Goal: Book appointment/travel/reservation

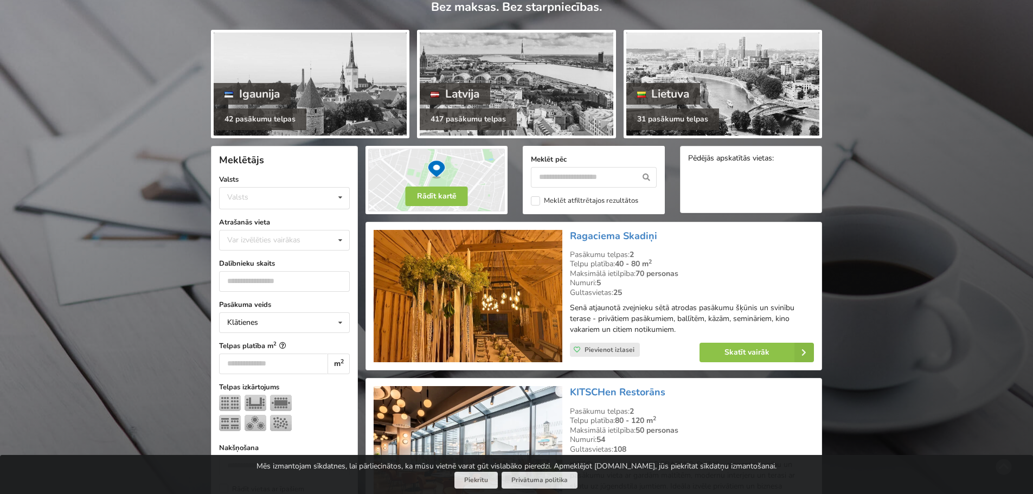
scroll to position [108, 0]
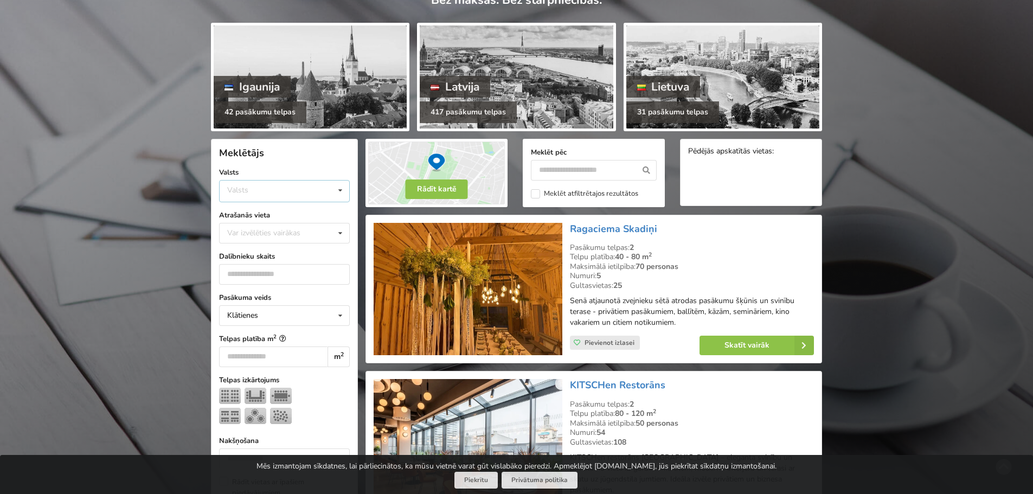
click at [261, 183] on div "Valsts Igaunija Latvija Lietuva" at bounding box center [284, 191] width 131 height 22
click at [261, 233] on div "Latvija" at bounding box center [285, 232] width 130 height 20
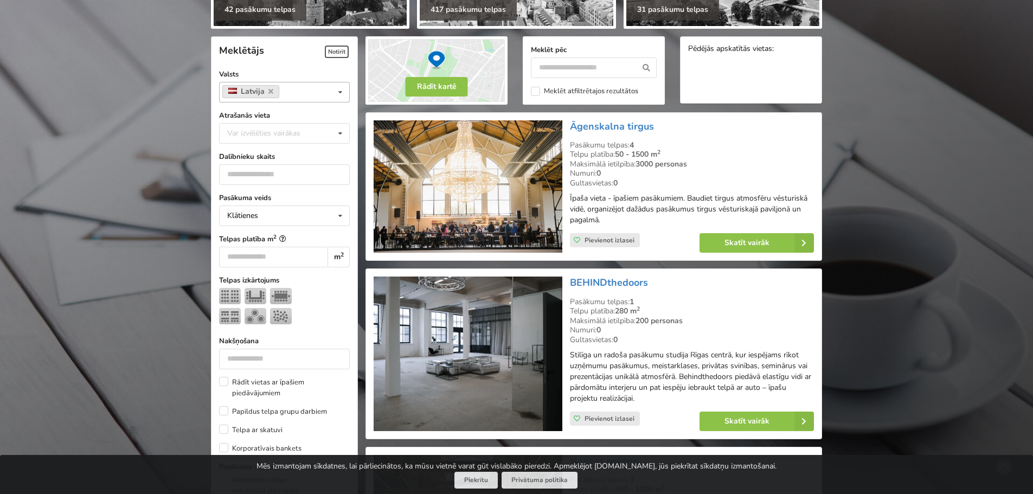
scroll to position [243, 0]
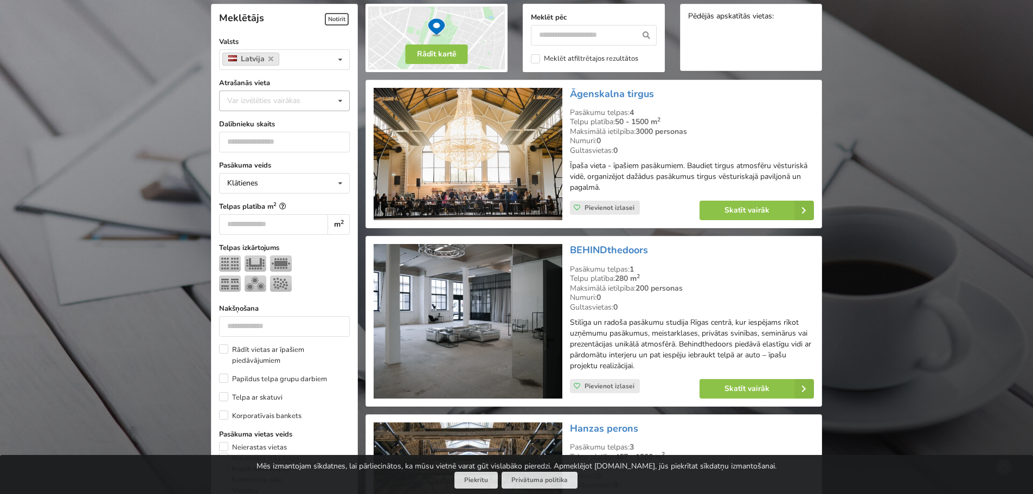
click at [276, 99] on div "Var izvēlēties vairākas" at bounding box center [274, 100] width 100 height 12
click at [263, 226] on div "Rīga" at bounding box center [285, 221] width 130 height 20
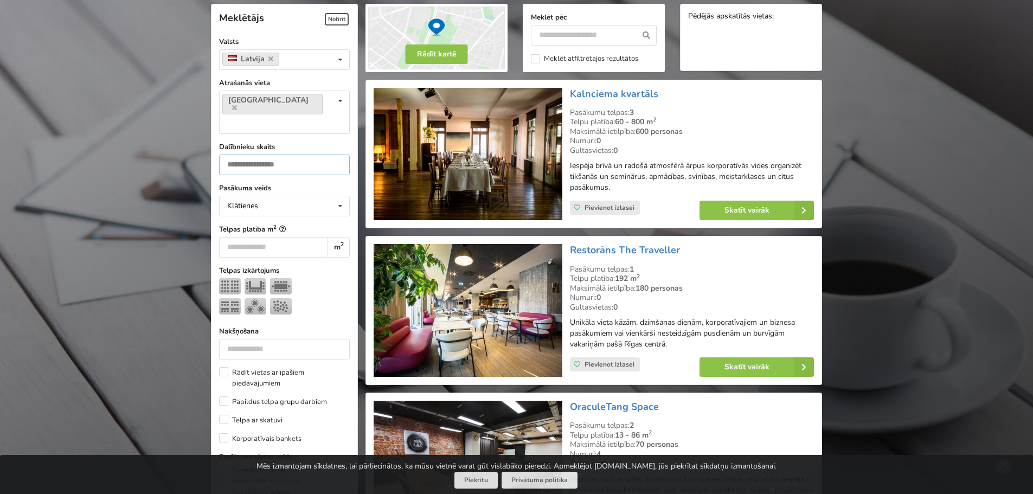
click at [277, 155] on input "number" at bounding box center [284, 165] width 131 height 21
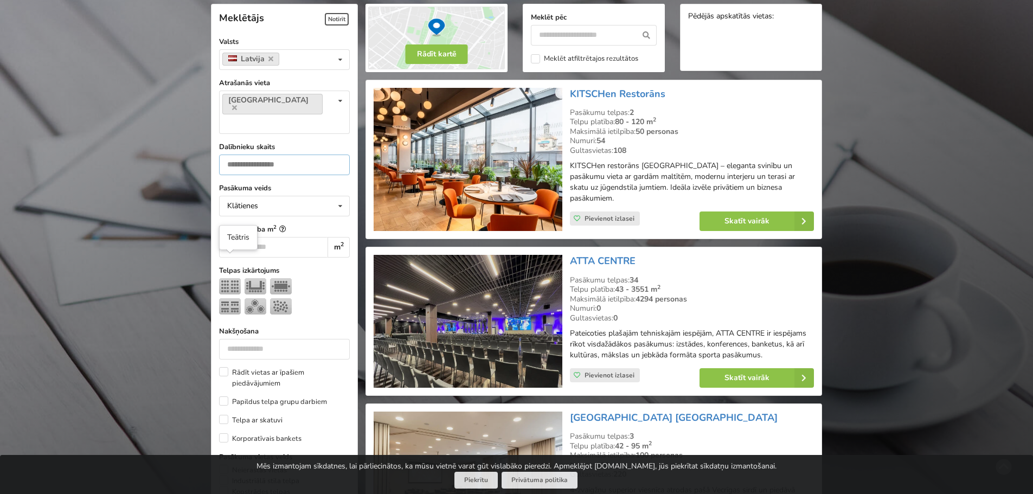
type input "**"
click at [235, 278] on img at bounding box center [230, 286] width 22 height 16
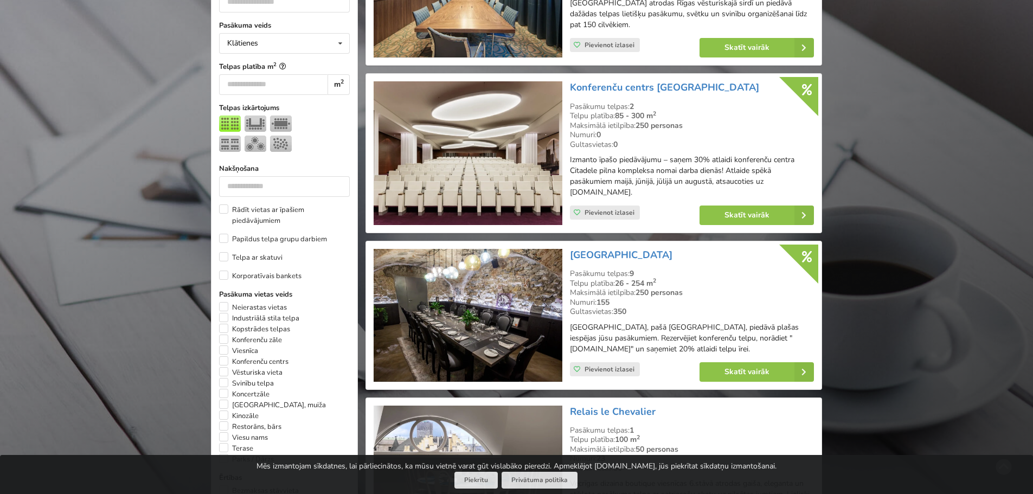
scroll to position [460, 0]
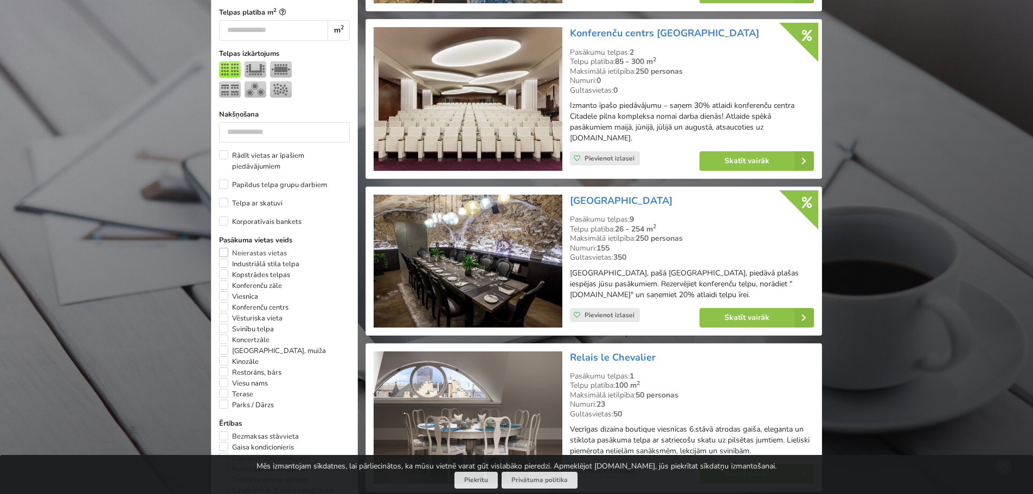
click at [224, 248] on label "Neierastas vietas" at bounding box center [253, 253] width 68 height 11
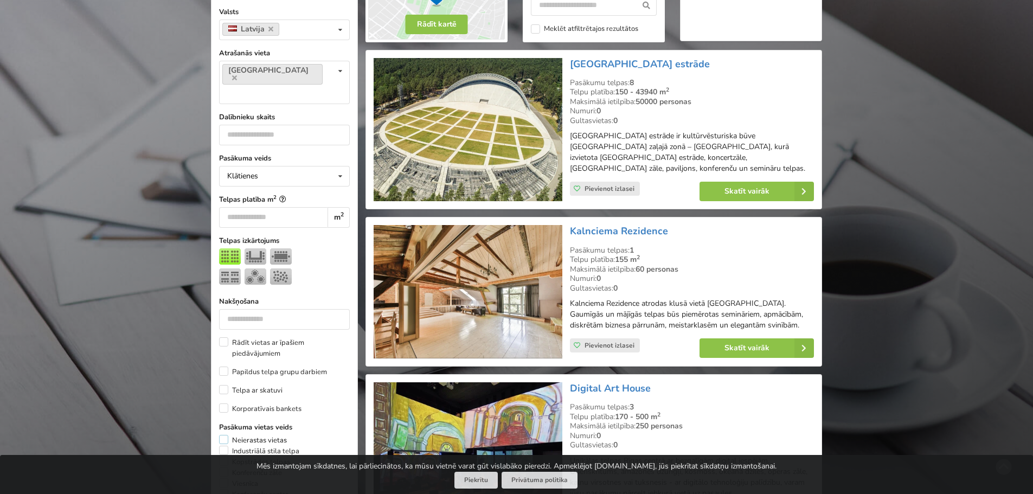
scroll to position [406, 0]
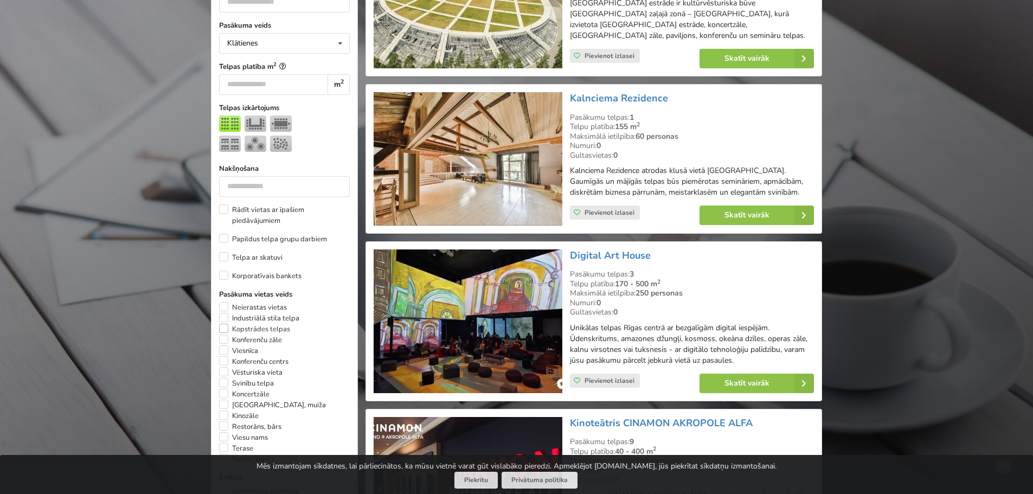
click at [228, 324] on label "Kopstrādes telpas" at bounding box center [254, 329] width 71 height 11
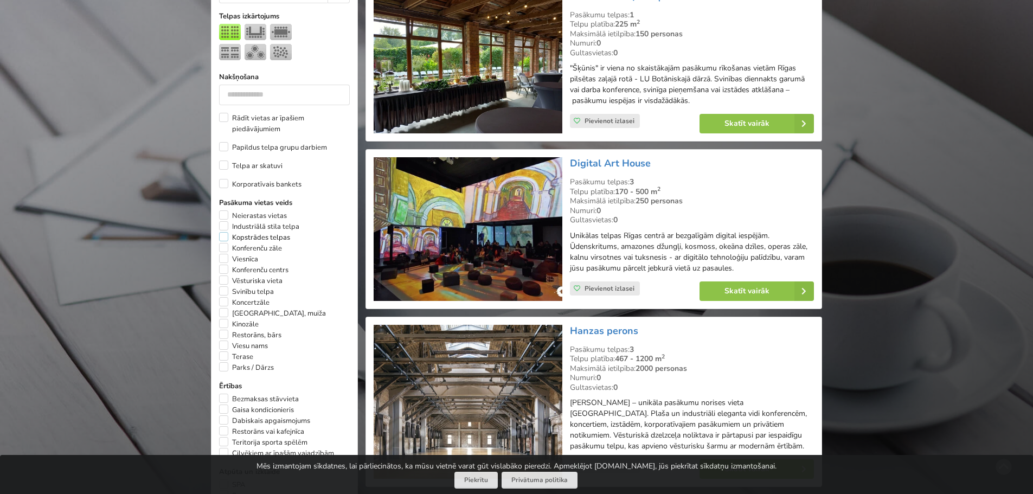
scroll to position [515, 0]
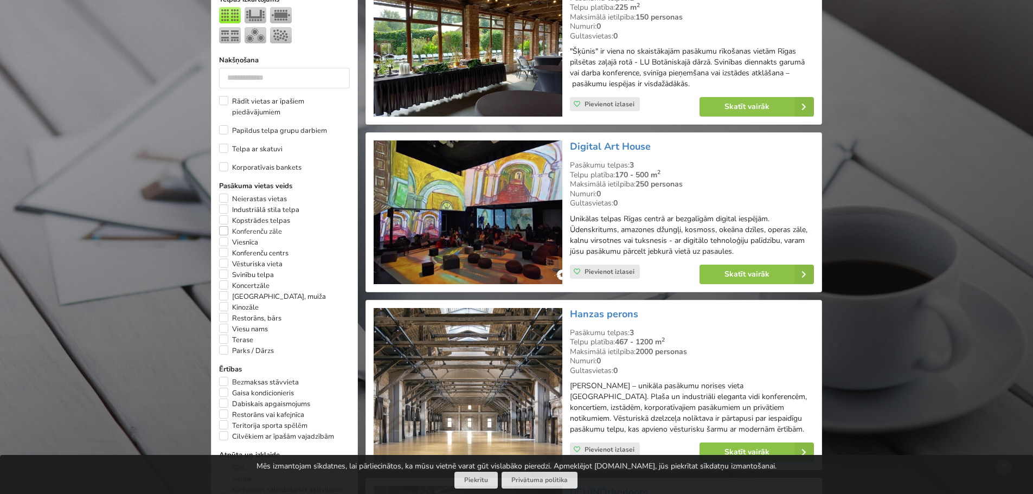
click at [224, 226] on label "Konferenču zāle" at bounding box center [250, 231] width 63 height 11
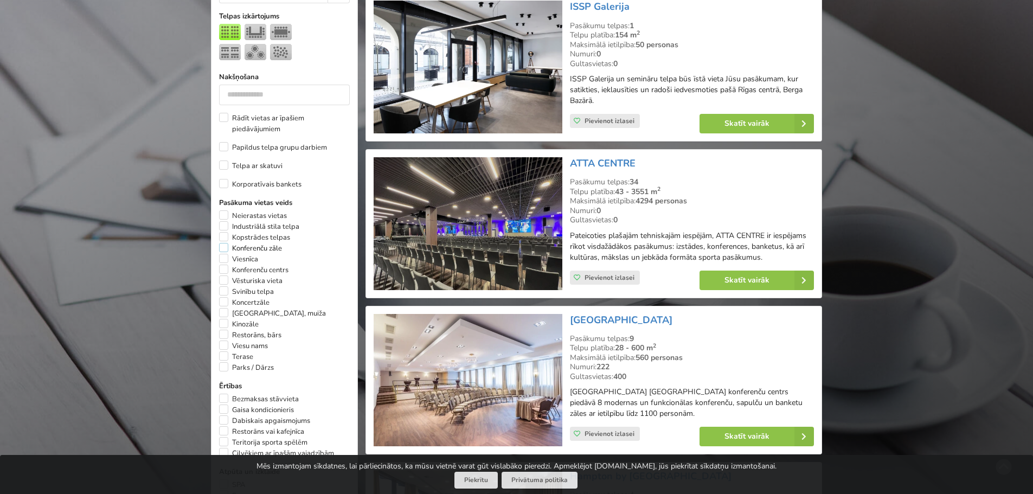
scroll to position [515, 0]
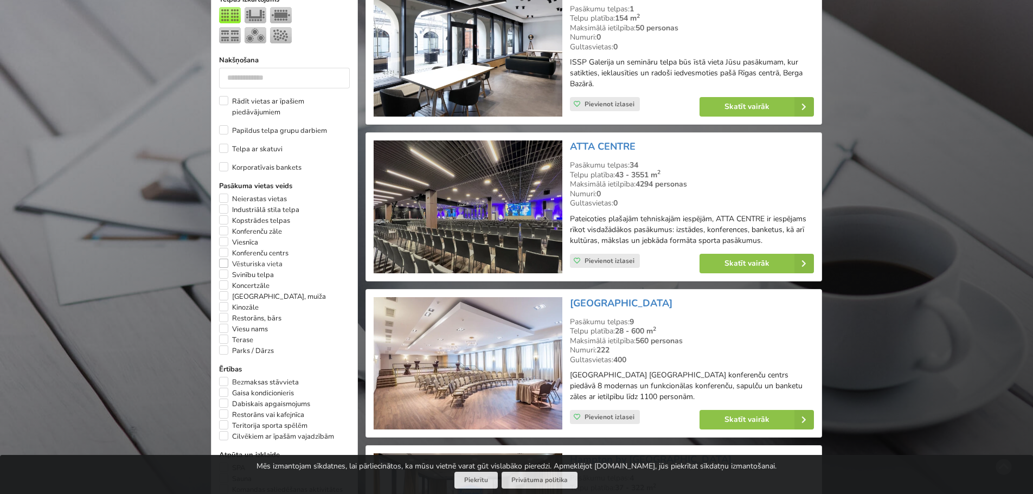
click at [221, 259] on label "Vēsturiska vieta" at bounding box center [250, 264] width 63 height 11
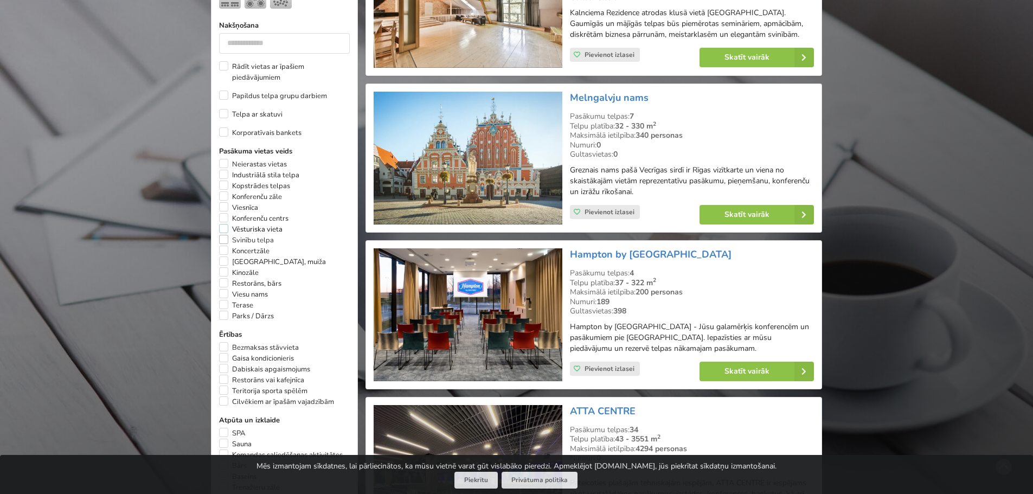
scroll to position [569, 0]
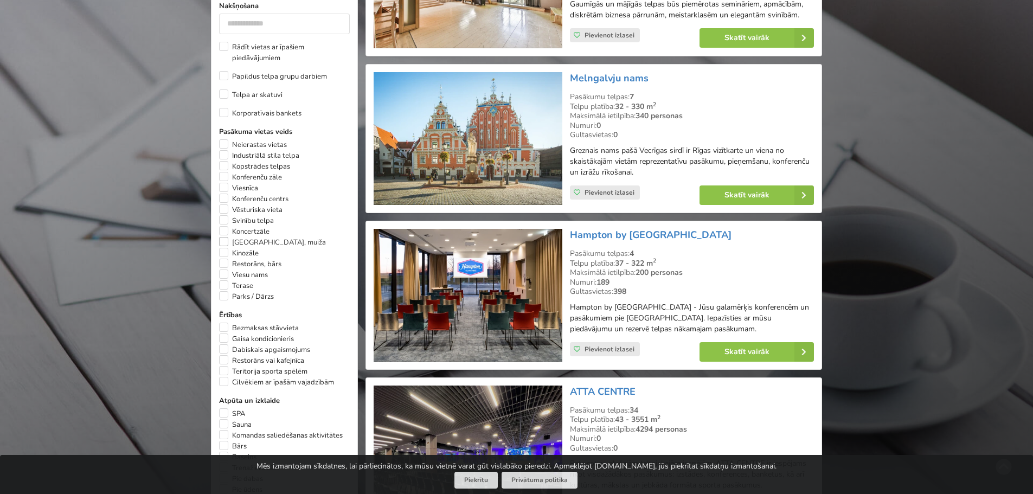
click at [222, 237] on label "[GEOGRAPHIC_DATA], muiža" at bounding box center [272, 242] width 107 height 11
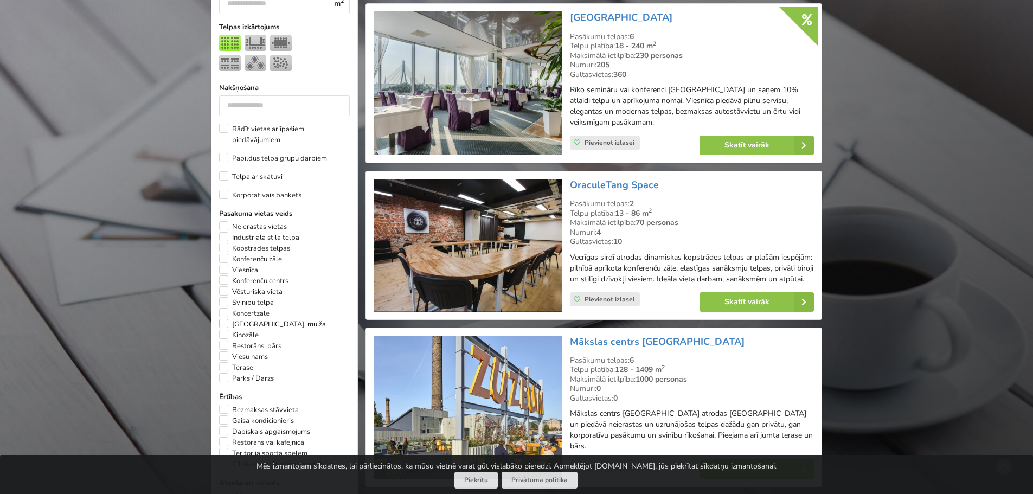
scroll to position [515, 0]
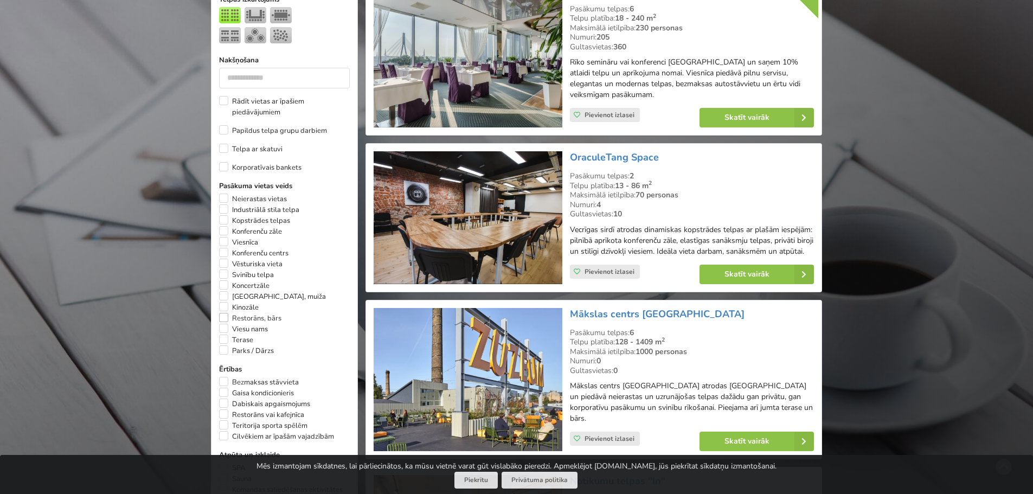
click at [226, 313] on label "Restorāns, bārs" at bounding box center [250, 318] width 62 height 11
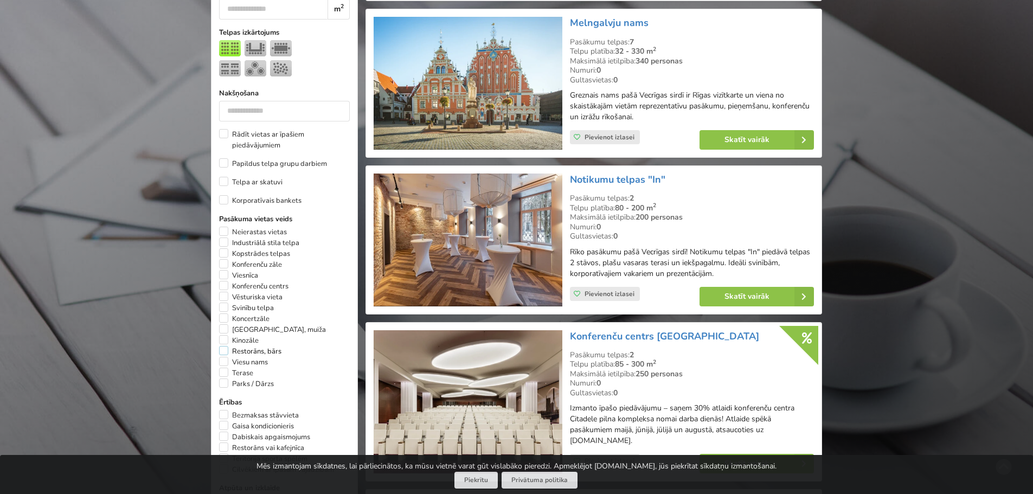
scroll to position [515, 0]
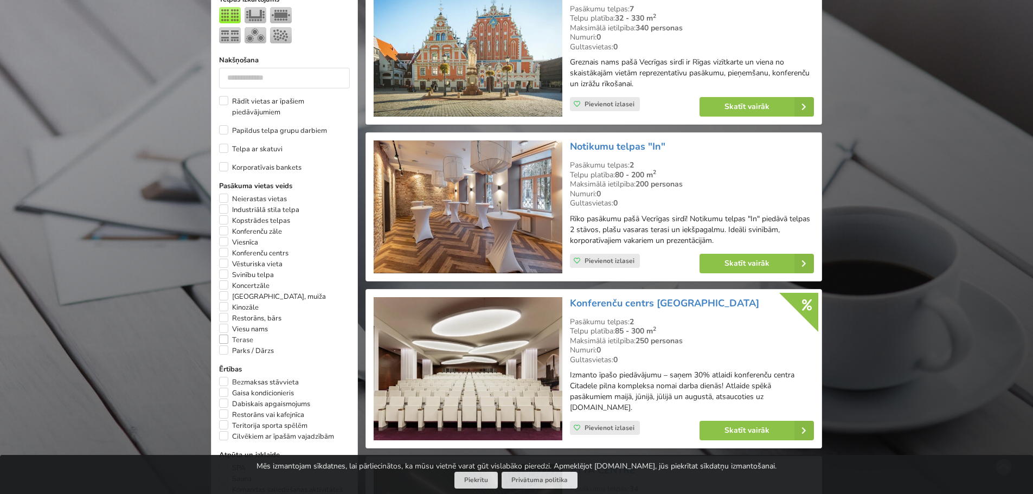
click at [223, 335] on label "Terase" at bounding box center [236, 340] width 34 height 11
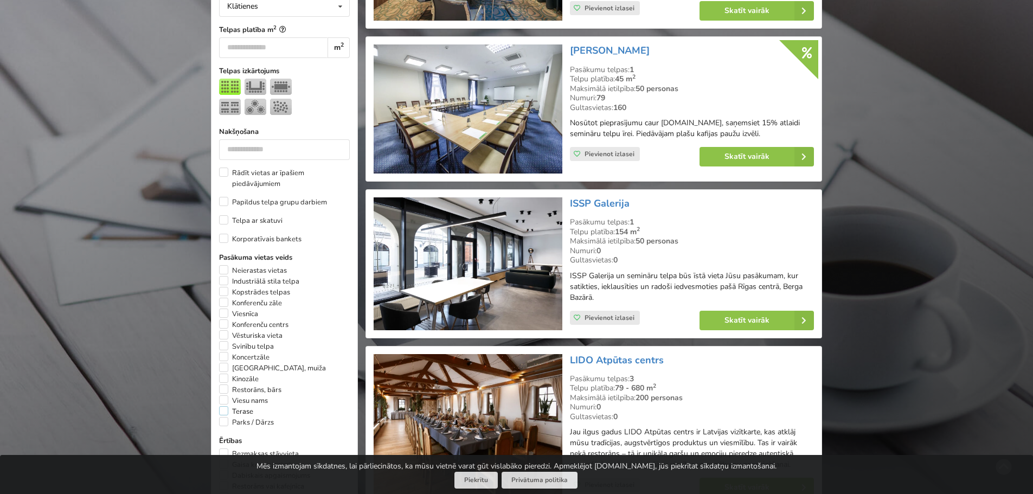
scroll to position [515, 0]
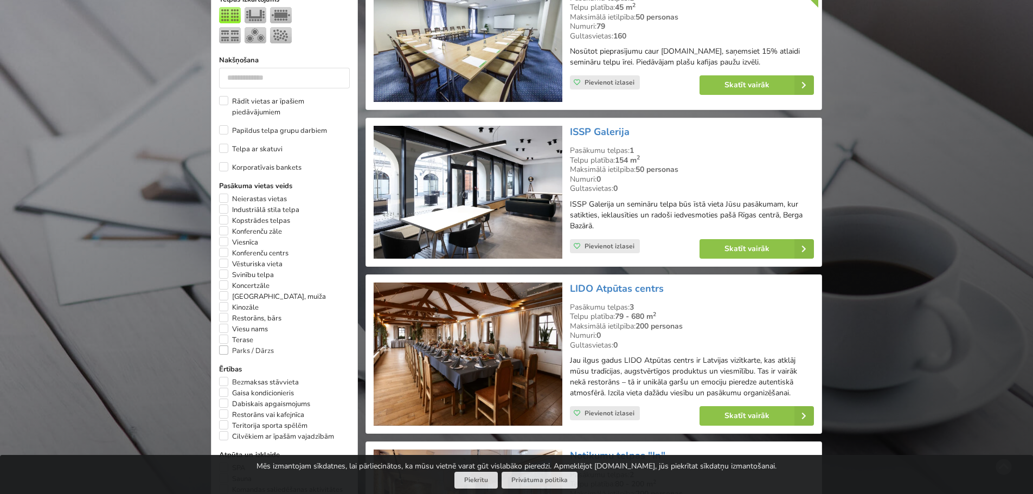
click at [228, 345] on label "Parks / Dārzs" at bounding box center [246, 350] width 55 height 11
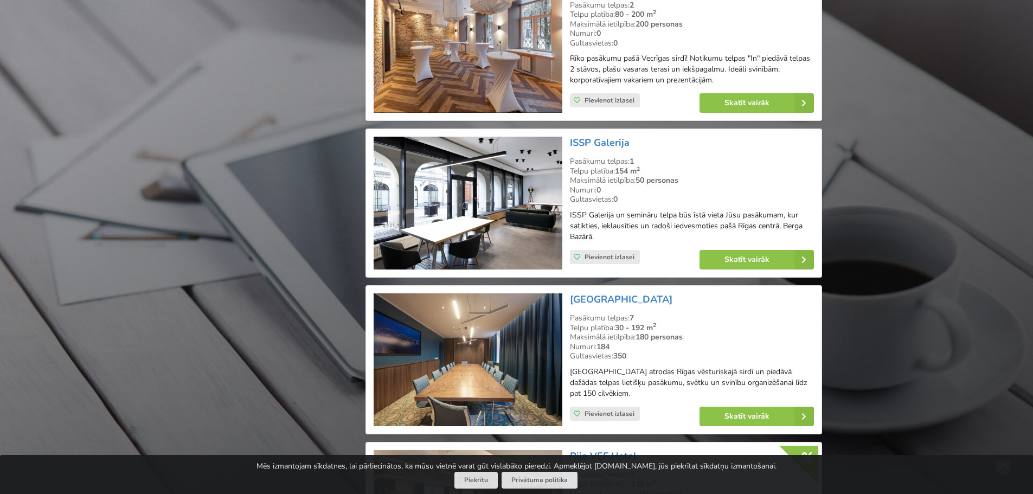
scroll to position [1328, 0]
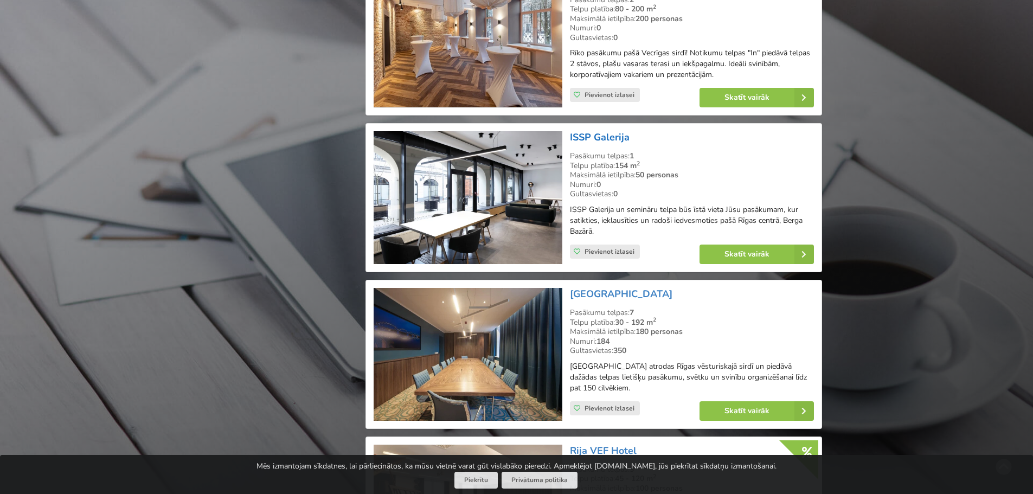
click at [611, 144] on link "ISSP Galerija" at bounding box center [600, 137] width 60 height 13
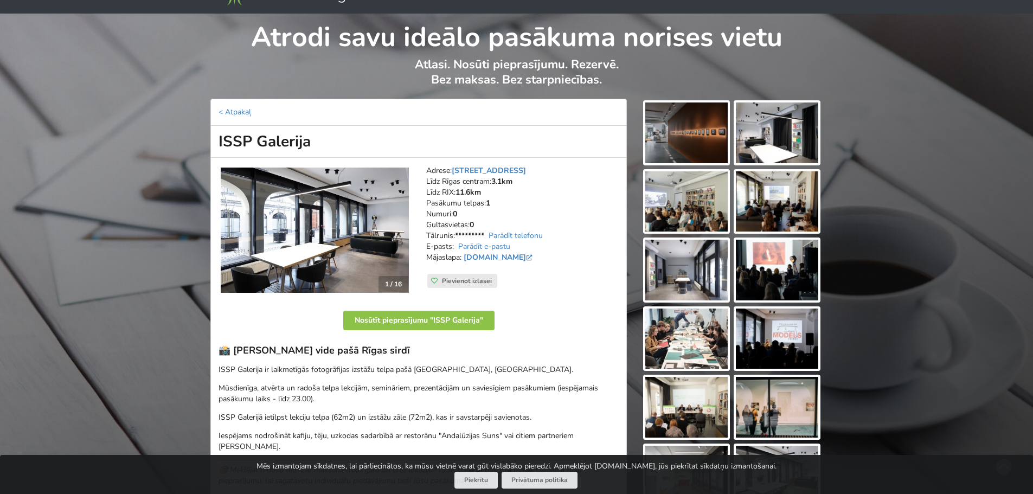
scroll to position [54, 0]
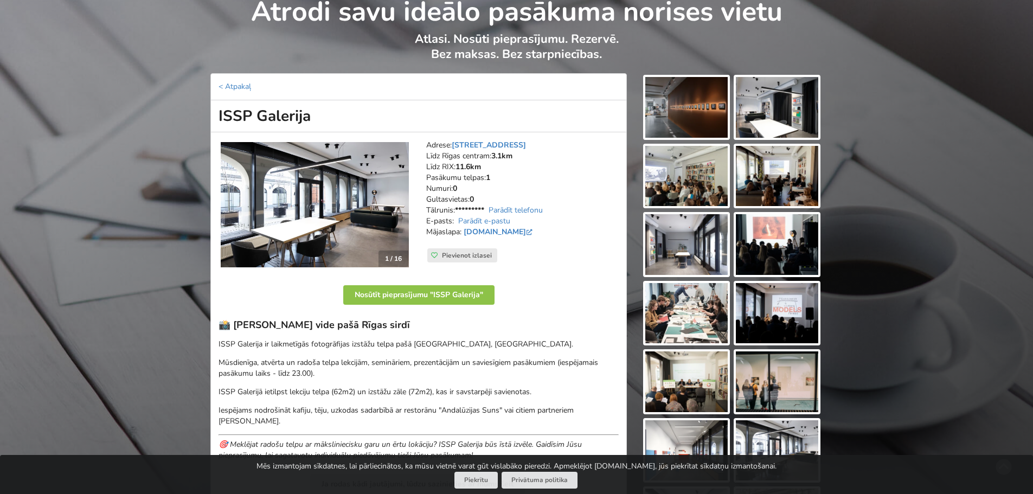
click at [373, 275] on div "1 / 16" at bounding box center [315, 204] width 208 height 145
click at [368, 237] on img at bounding box center [315, 205] width 188 height 126
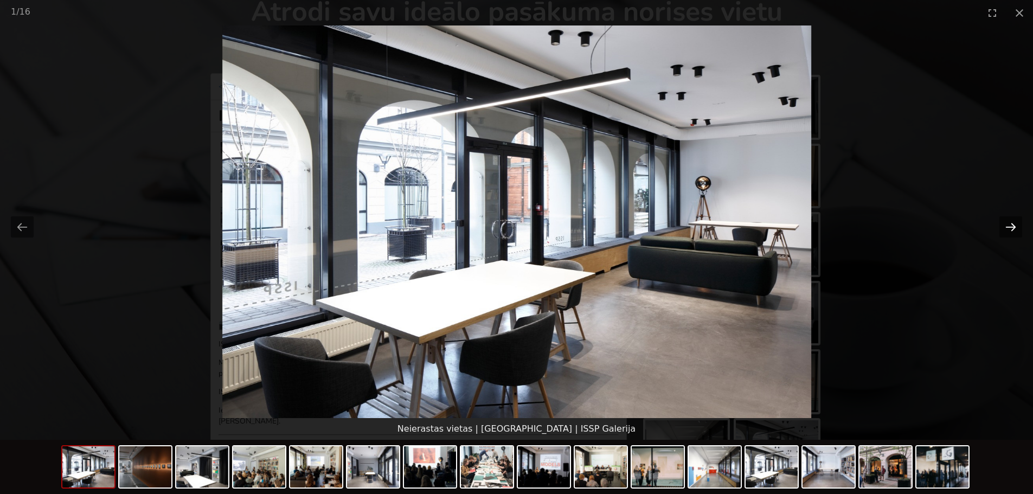
click at [1013, 226] on button "Next slide" at bounding box center [1010, 226] width 23 height 21
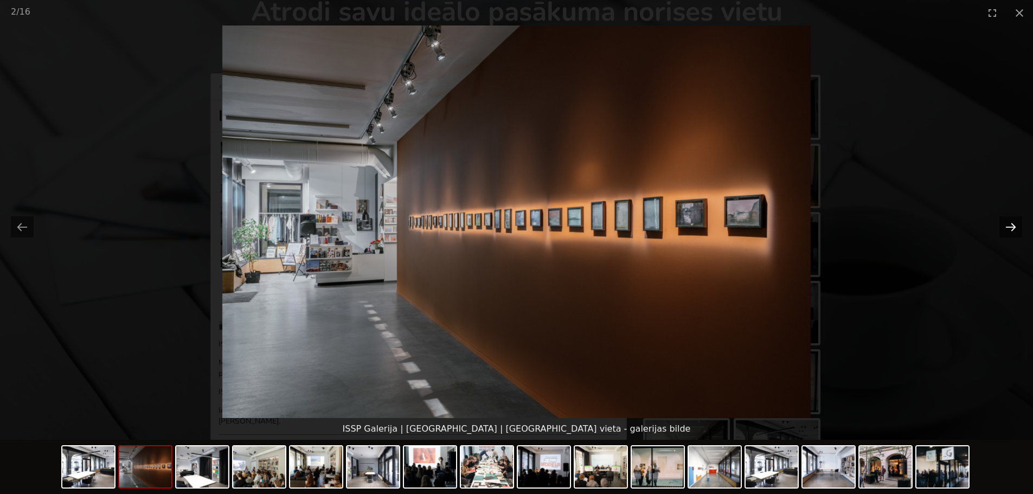
click at [1013, 226] on button "Next slide" at bounding box center [1010, 226] width 23 height 21
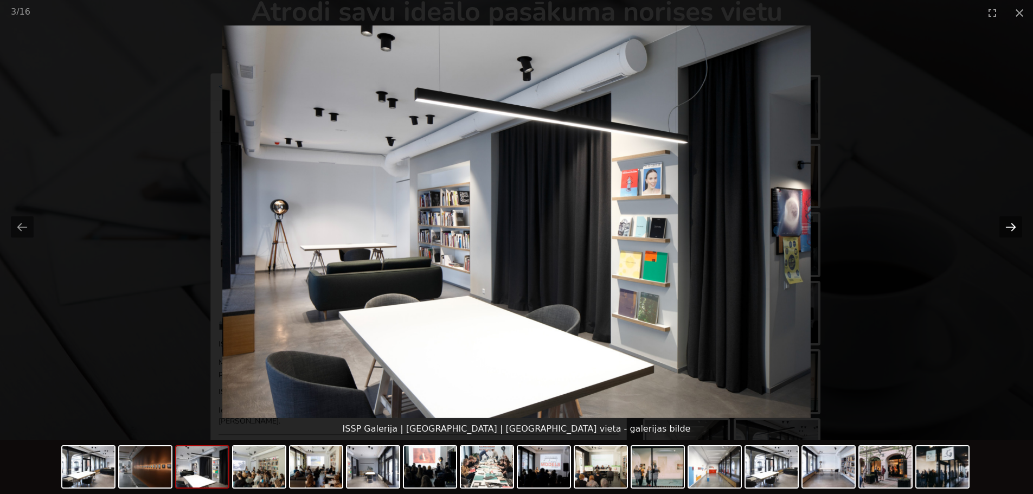
click at [1013, 226] on button "Next slide" at bounding box center [1010, 226] width 23 height 21
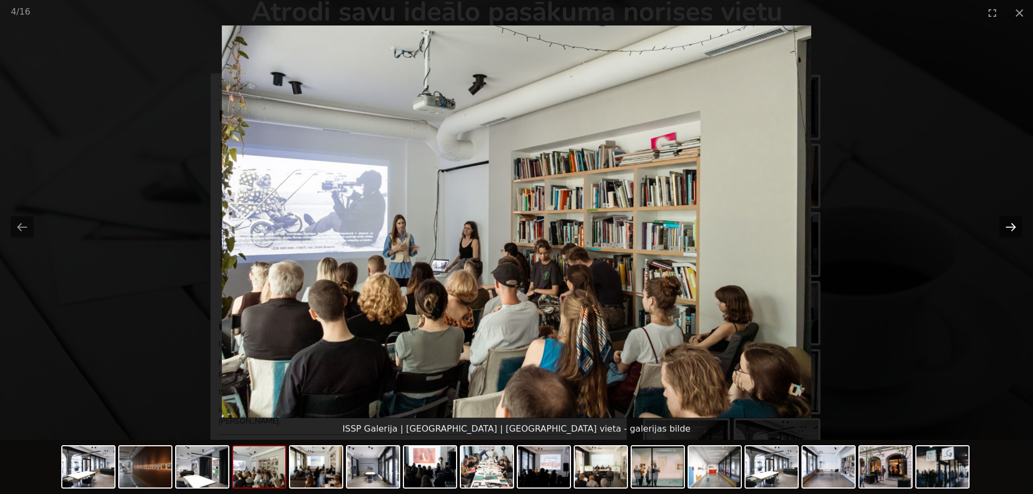
click at [1013, 226] on button "Next slide" at bounding box center [1010, 226] width 23 height 21
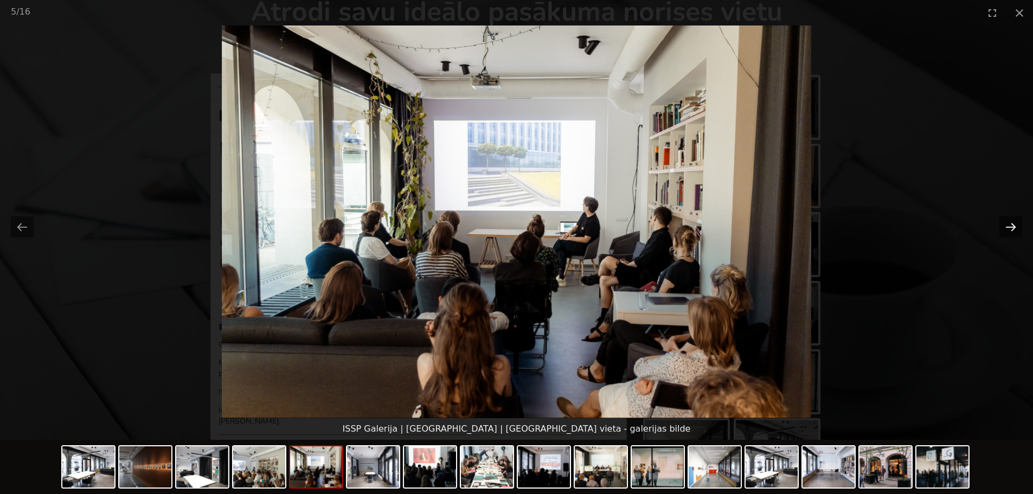
click at [1013, 226] on button "Next slide" at bounding box center [1010, 226] width 23 height 21
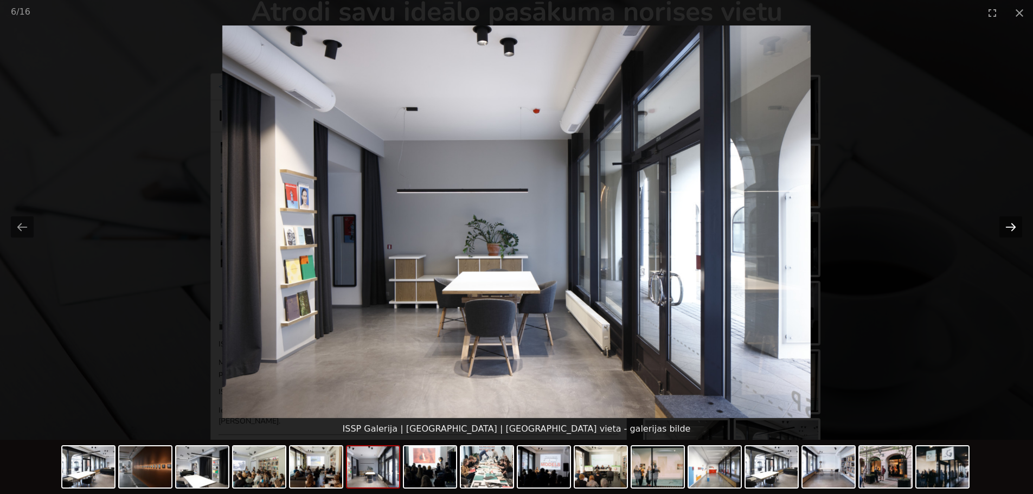
click at [1013, 226] on button "Next slide" at bounding box center [1010, 226] width 23 height 21
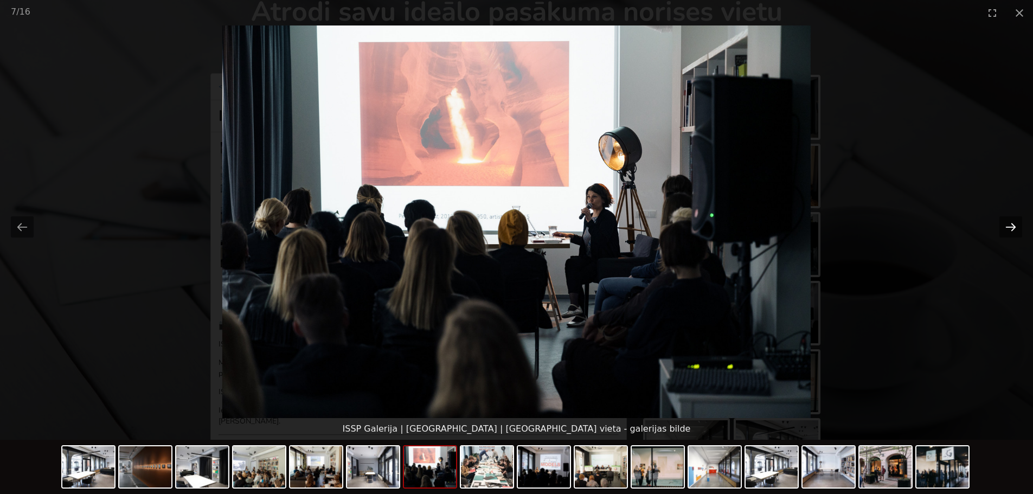
click at [1013, 226] on button "Next slide" at bounding box center [1010, 226] width 23 height 21
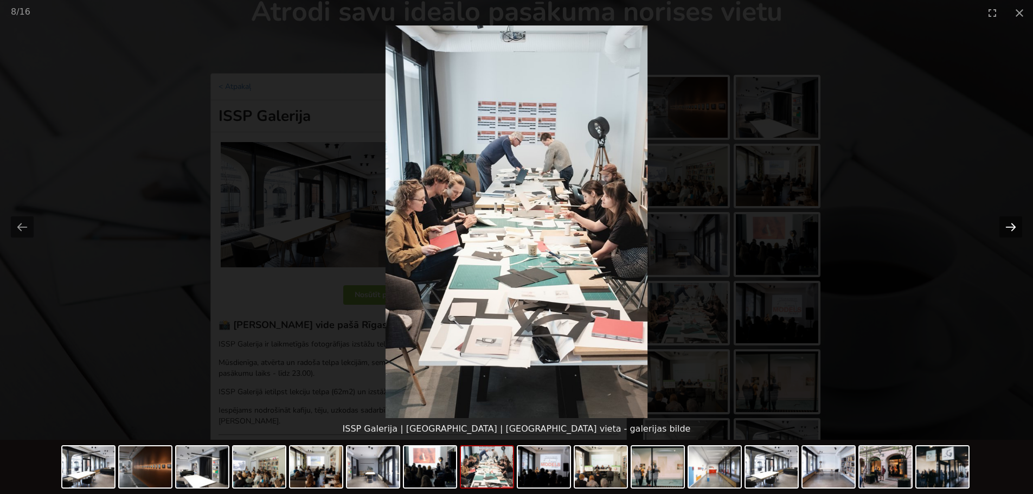
click at [1013, 226] on button "Next slide" at bounding box center [1010, 226] width 23 height 21
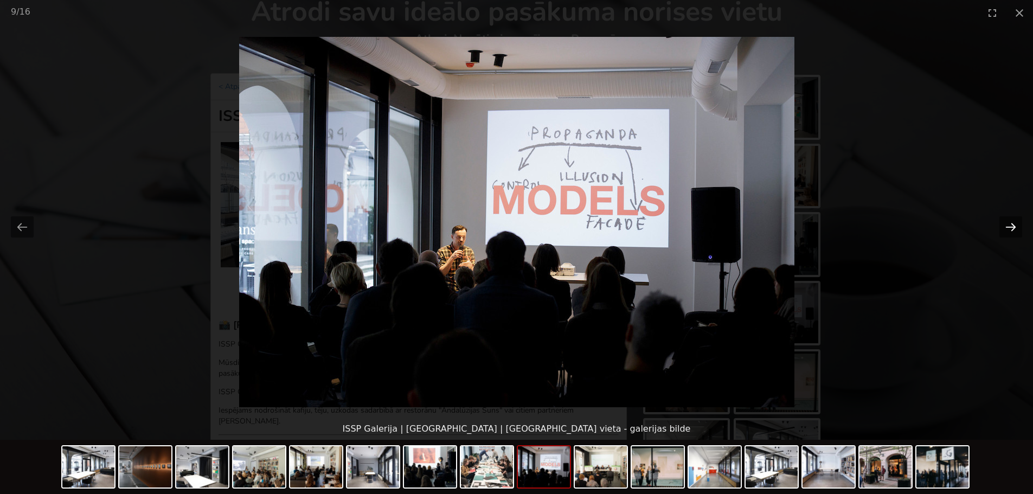
click at [1013, 226] on button "Next slide" at bounding box center [1010, 226] width 23 height 21
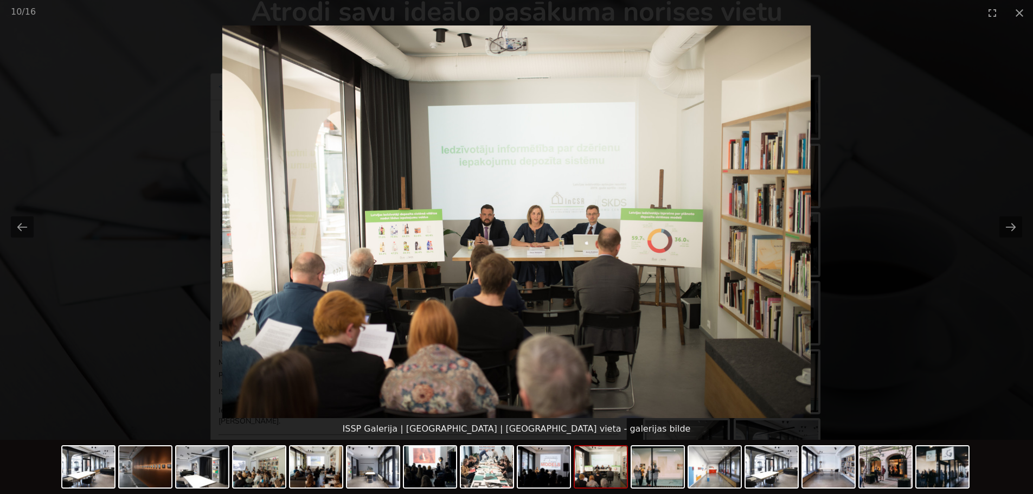
scroll to position [0, 0]
click at [184, 81] on picture at bounding box center [516, 221] width 1033 height 393
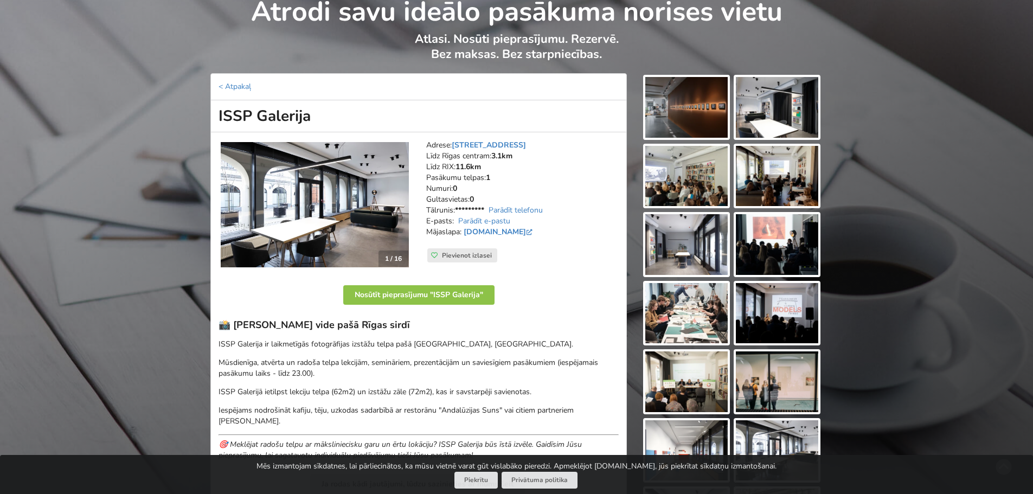
drag, startPoint x: 314, startPoint y: 118, endPoint x: 219, endPoint y: 113, distance: 96.1
click at [219, 113] on h1 "ISSP Galerija" at bounding box center [418, 116] width 416 height 32
copy h1 "ISSP Galerija"
drag, startPoint x: 519, startPoint y: 138, endPoint x: 422, endPoint y: 141, distance: 97.6
click at [422, 141] on div "Adrese: Marijas iela 13 k-3, Rīga Līdz Rīgas centram: 3.1km Līdz RIX: 11.6km Pa…" at bounding box center [523, 204] width 208 height 145
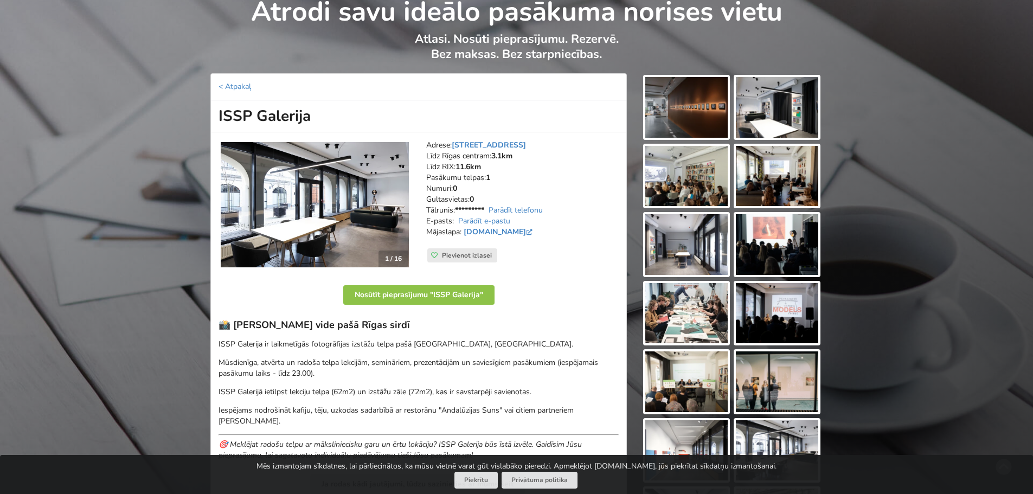
copy address "Adrese: Marijas iela 13 k-3, Rīga"
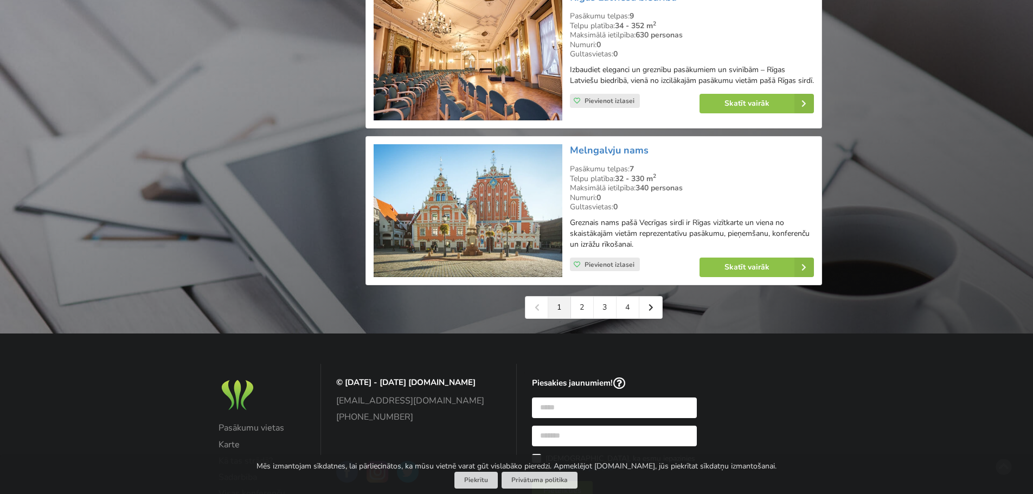
scroll to position [2467, 0]
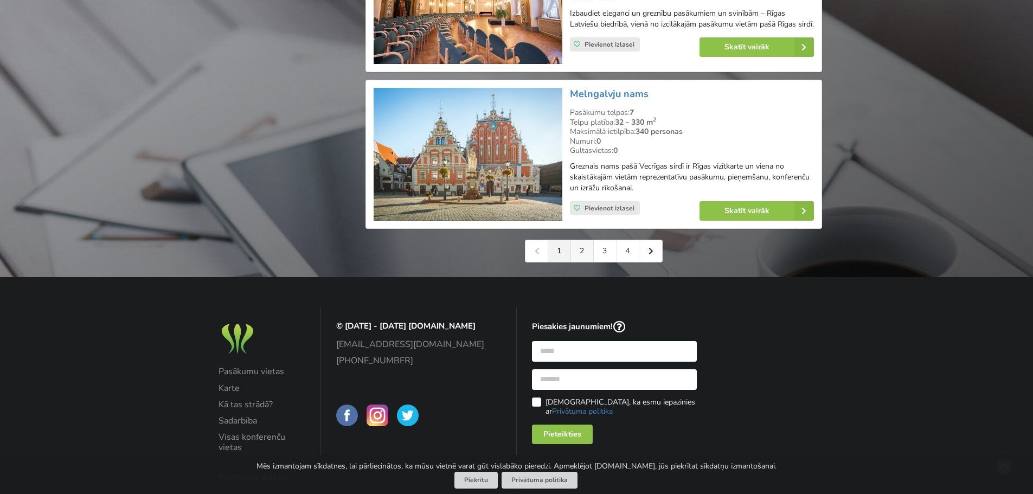
click at [581, 258] on link "2" at bounding box center [582, 251] width 23 height 22
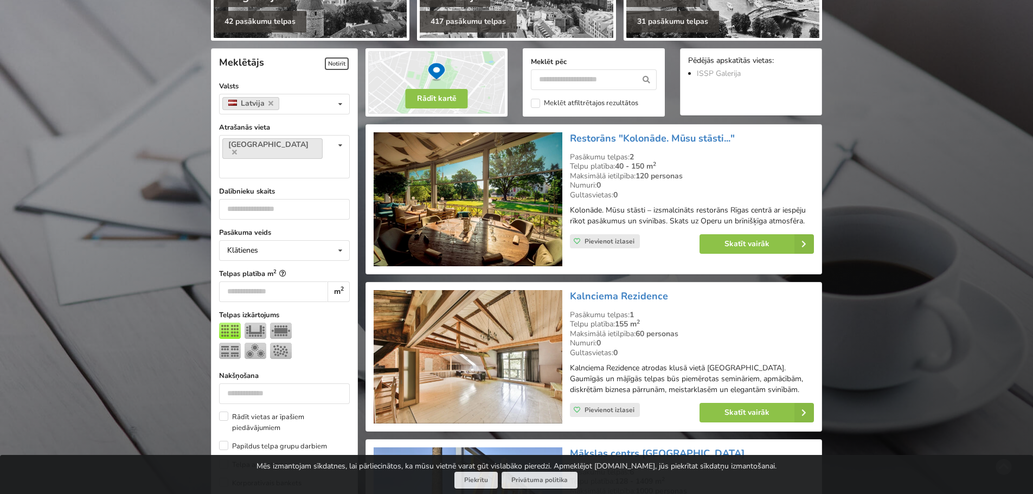
scroll to position [217, 0]
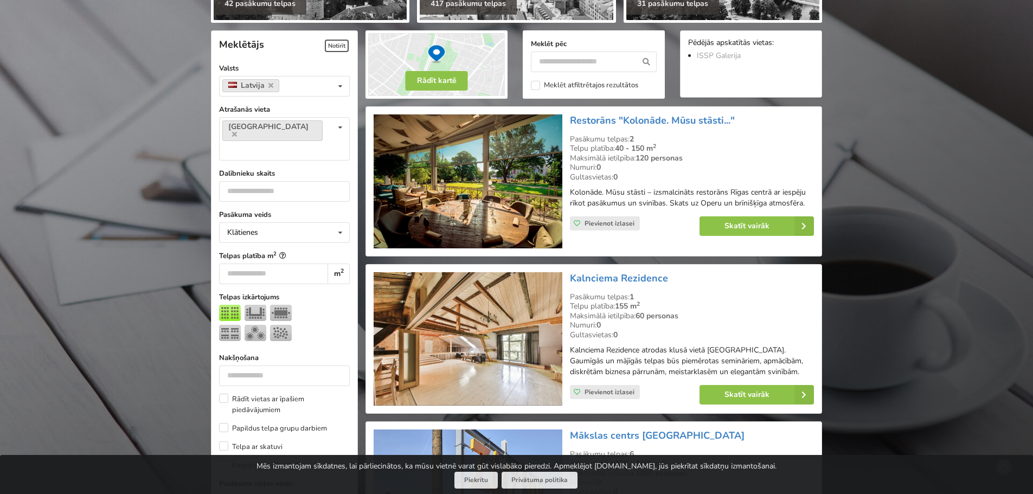
click at [525, 317] on img at bounding box center [468, 338] width 188 height 133
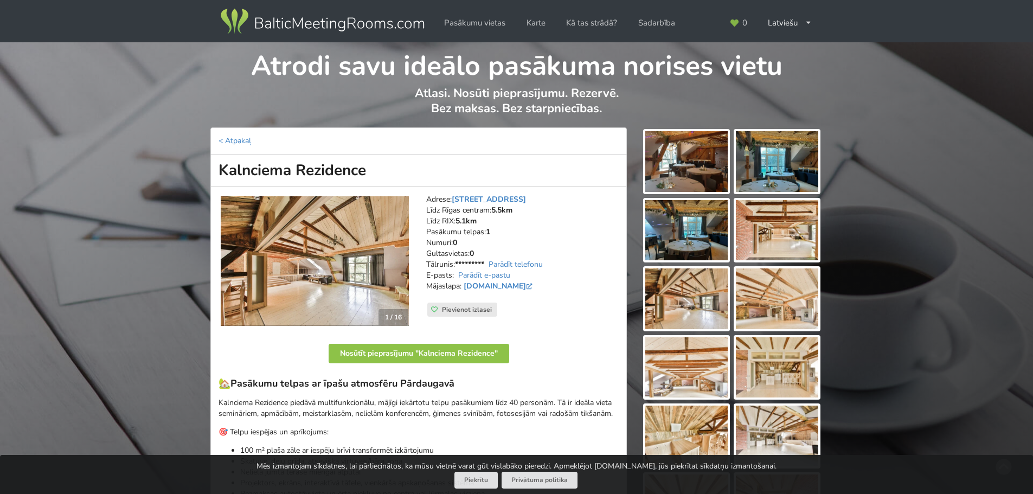
click at [363, 256] on img at bounding box center [315, 261] width 188 height 130
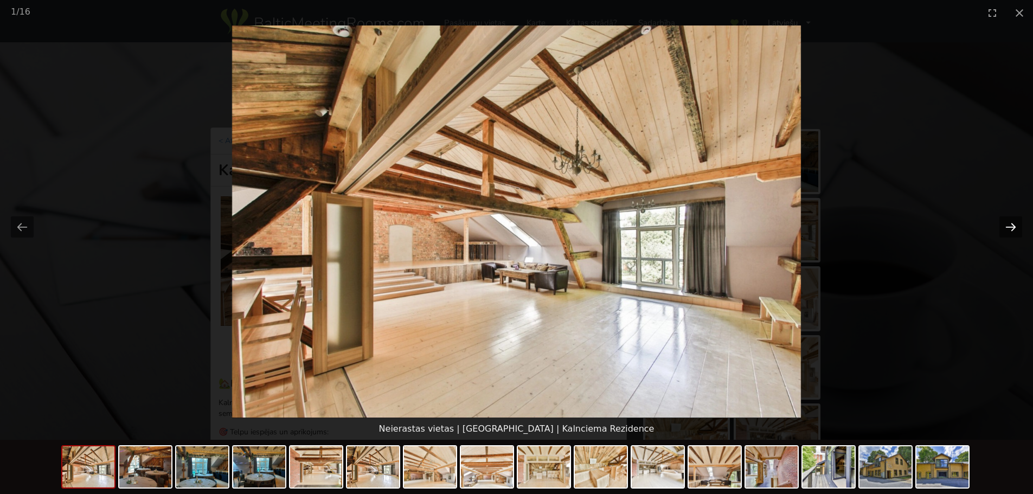
click at [1017, 224] on button "Next slide" at bounding box center [1010, 226] width 23 height 21
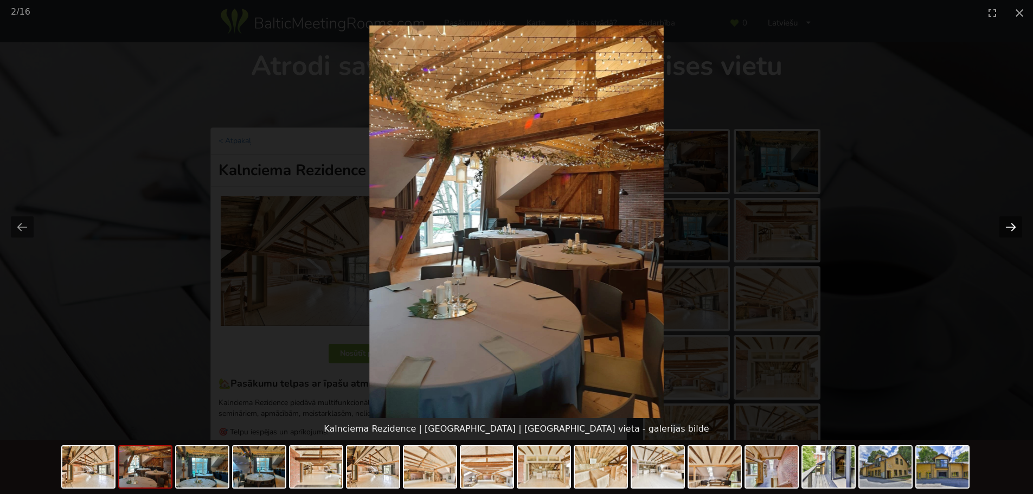
click at [1017, 224] on button "Next slide" at bounding box center [1010, 226] width 23 height 21
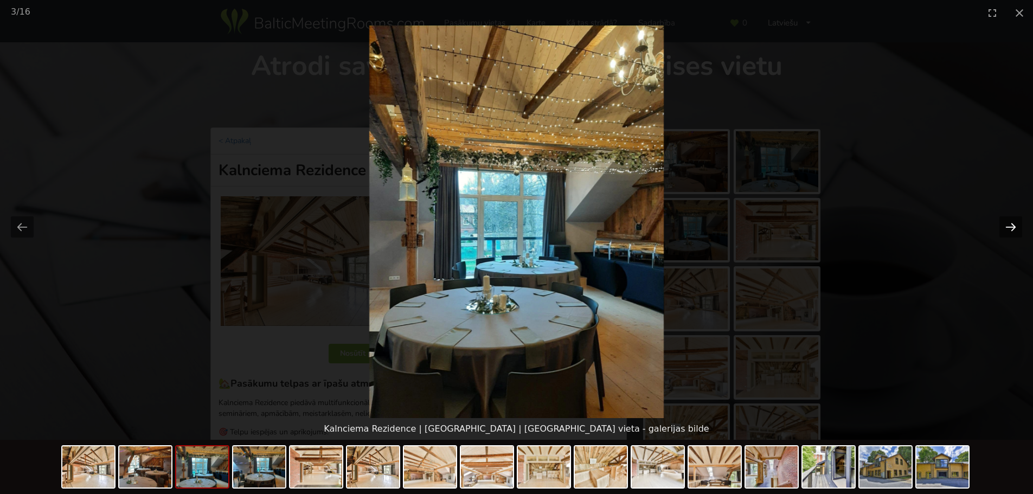
click at [1017, 224] on button "Next slide" at bounding box center [1010, 226] width 23 height 21
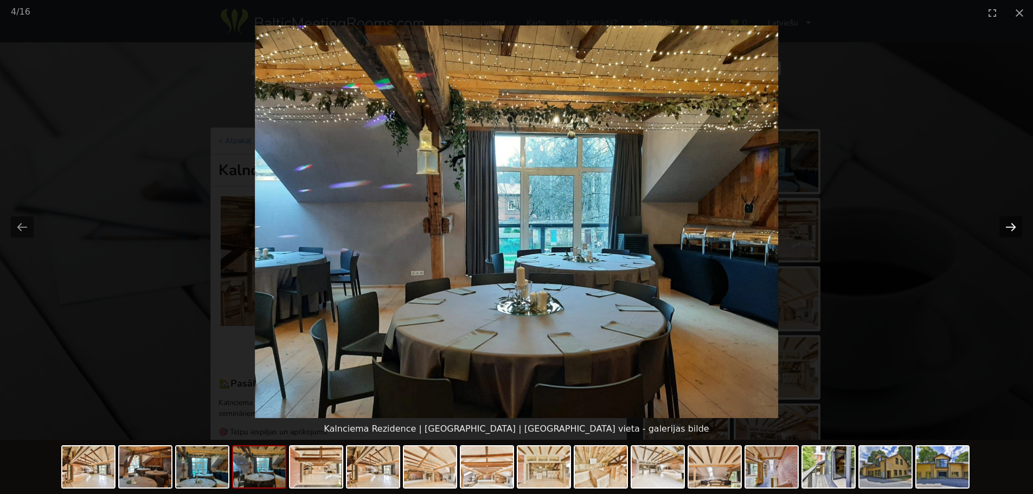
click at [1017, 224] on button "Next slide" at bounding box center [1010, 226] width 23 height 21
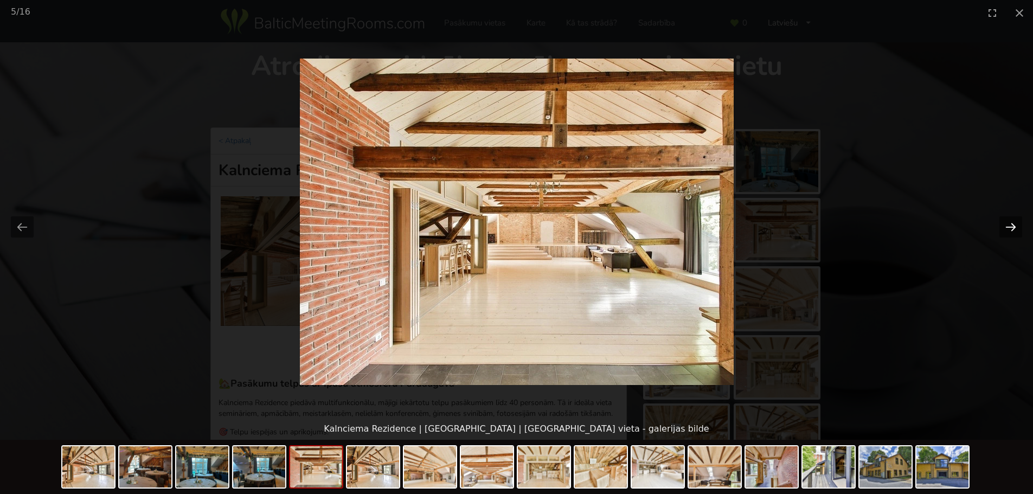
click at [1017, 224] on button "Next slide" at bounding box center [1010, 226] width 23 height 21
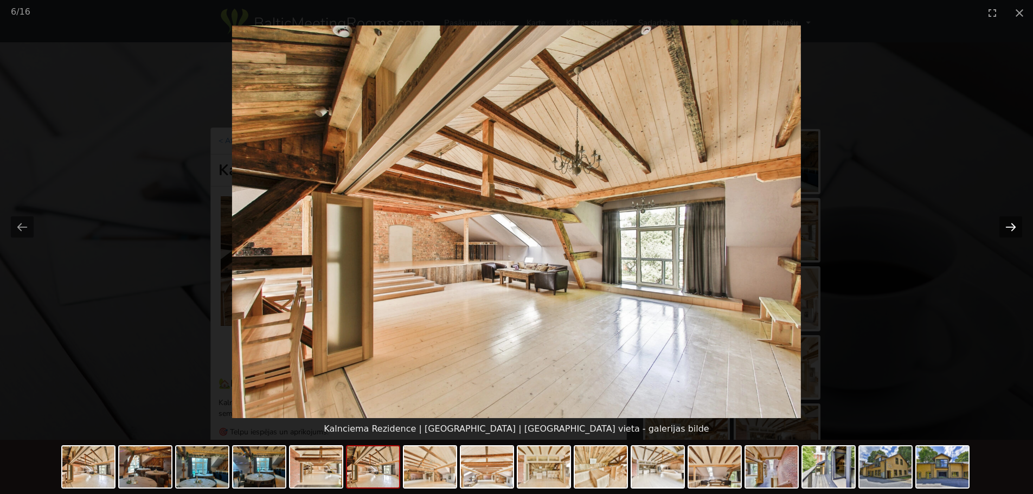
click at [1017, 224] on button "Next slide" at bounding box center [1010, 226] width 23 height 21
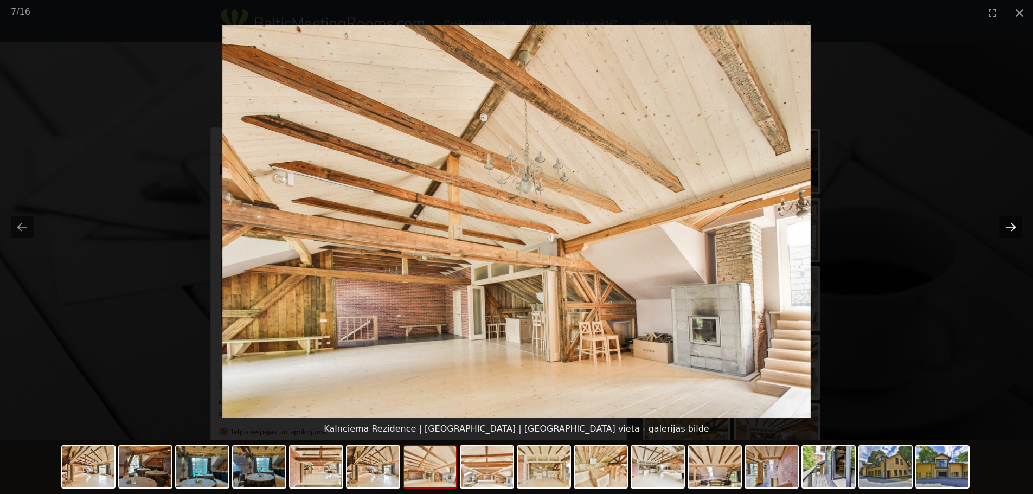
click at [1017, 224] on button "Next slide" at bounding box center [1010, 226] width 23 height 21
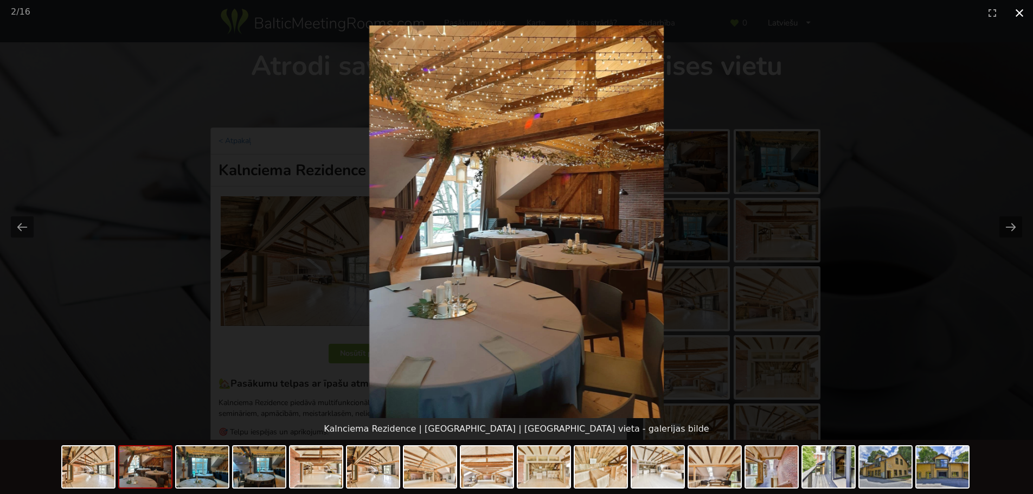
click at [1019, 12] on button "Close gallery" at bounding box center [1019, 12] width 27 height 25
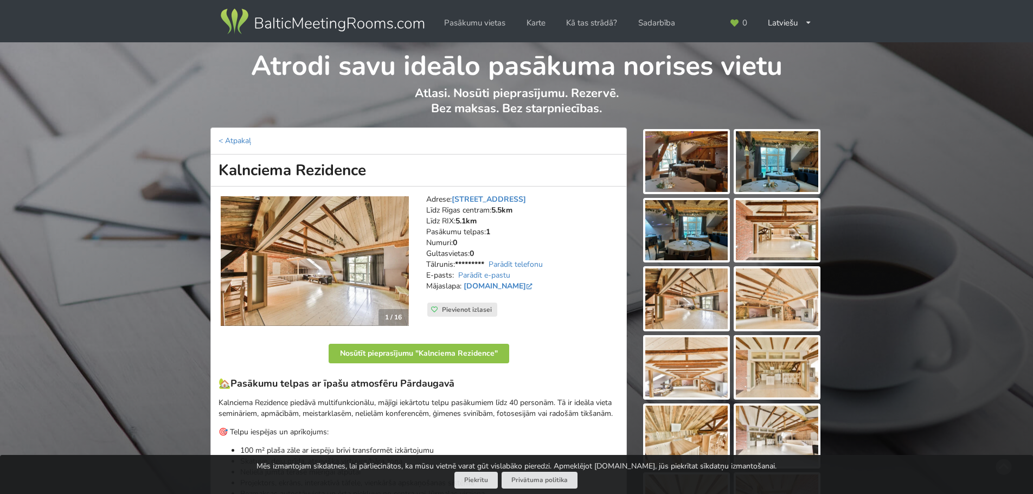
drag, startPoint x: 382, startPoint y: 167, endPoint x: 217, endPoint y: 173, distance: 165.5
click at [217, 173] on h1 "Kalnciema Rezidence" at bounding box center [418, 171] width 416 height 32
copy h1 "Kalnciema Rezidence"
drag, startPoint x: 544, startPoint y: 195, endPoint x: 426, endPoint y: 201, distance: 117.8
click at [426, 201] on address "Adrese: Kalnciema iela 104, Rīga Līdz Rīgas centram: 5.5km Līdz RIX: 5.1km Pasā…" at bounding box center [522, 248] width 192 height 108
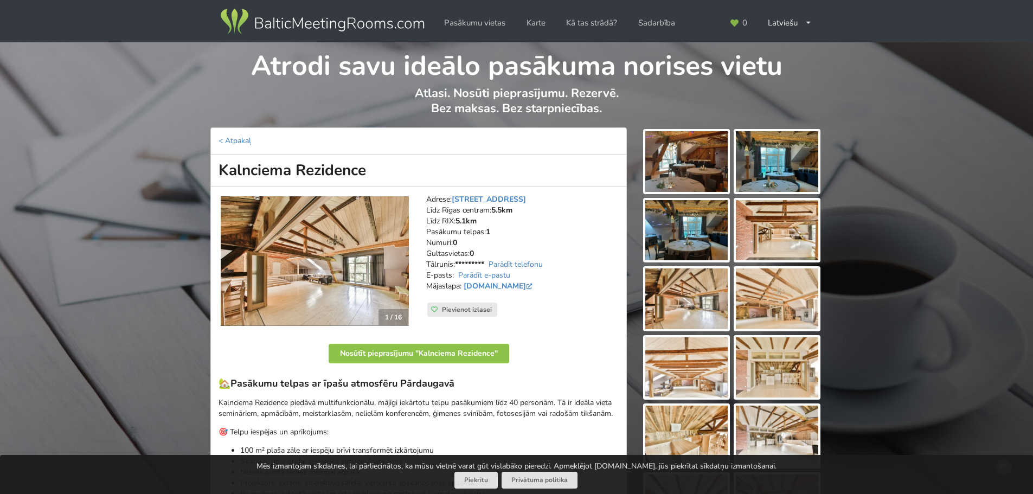
copy address "Adrese: Kalnciema iela 104, Rīga"
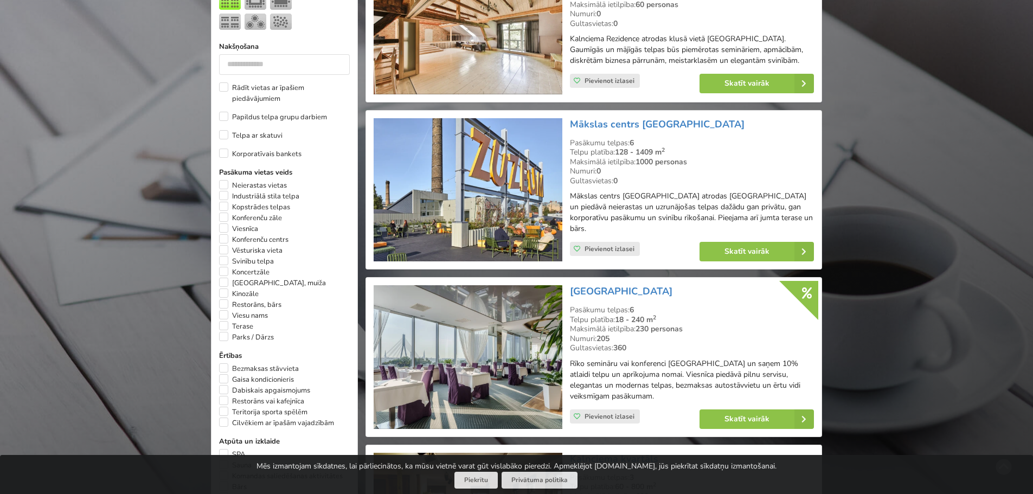
scroll to position [542, 0]
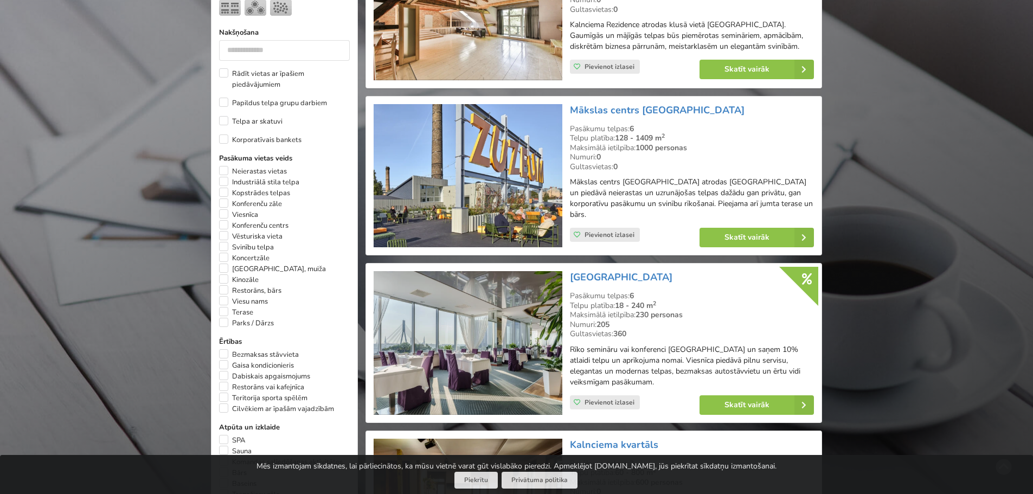
click at [506, 184] on img at bounding box center [468, 176] width 188 height 144
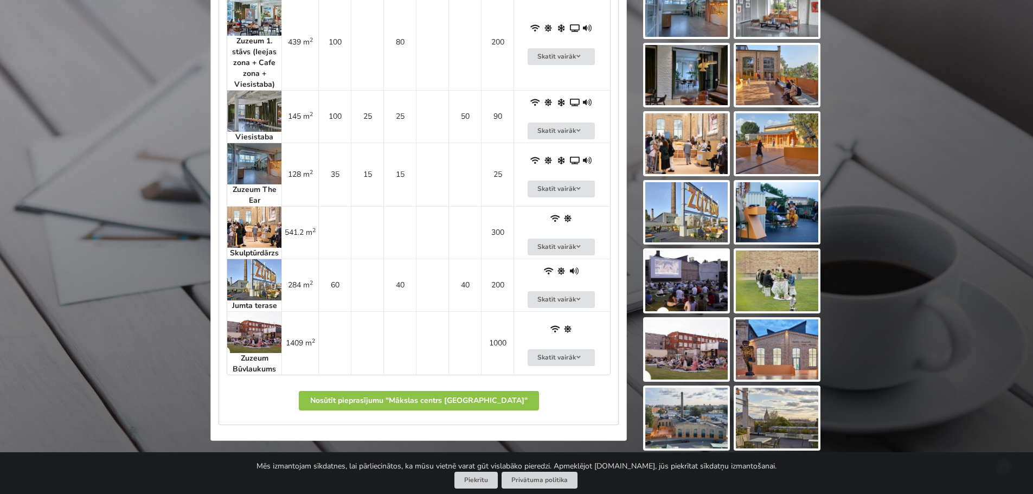
scroll to position [705, 0]
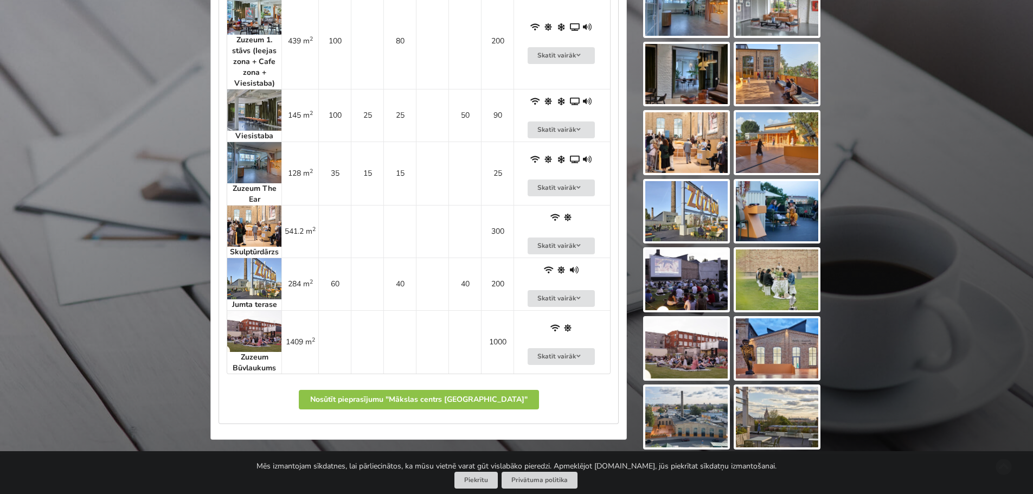
click at [258, 190] on strong "Zuzeum The Ear" at bounding box center [255, 193] width 44 height 21
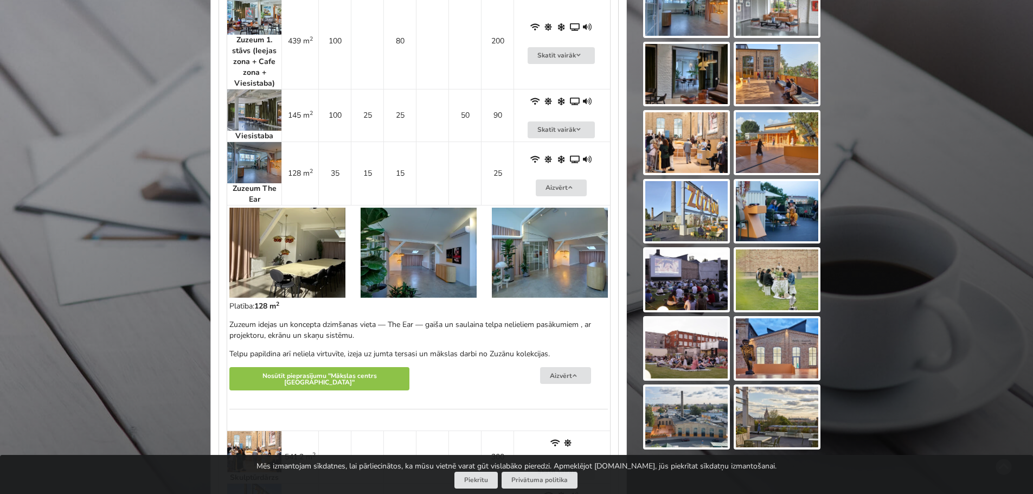
click at [311, 242] on img at bounding box center [287, 253] width 116 height 90
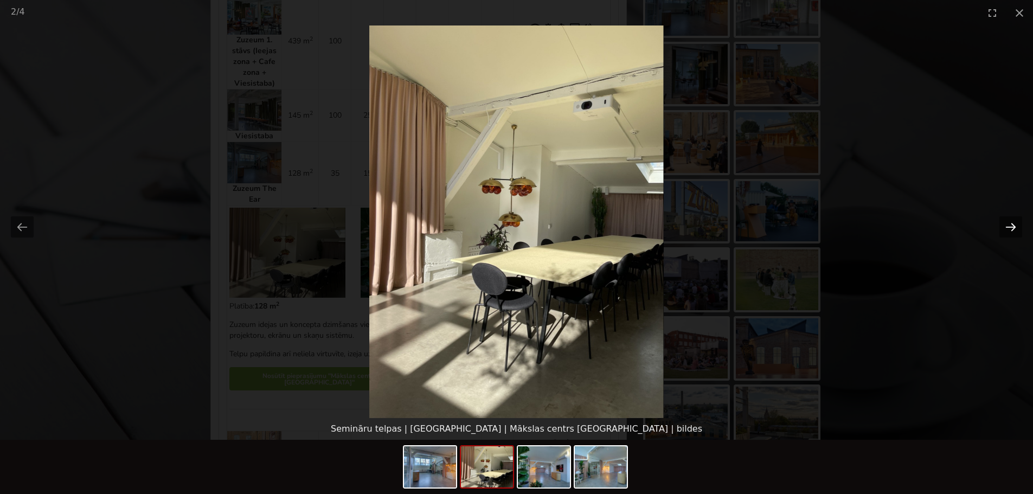
click at [1012, 228] on button "Next slide" at bounding box center [1010, 226] width 23 height 21
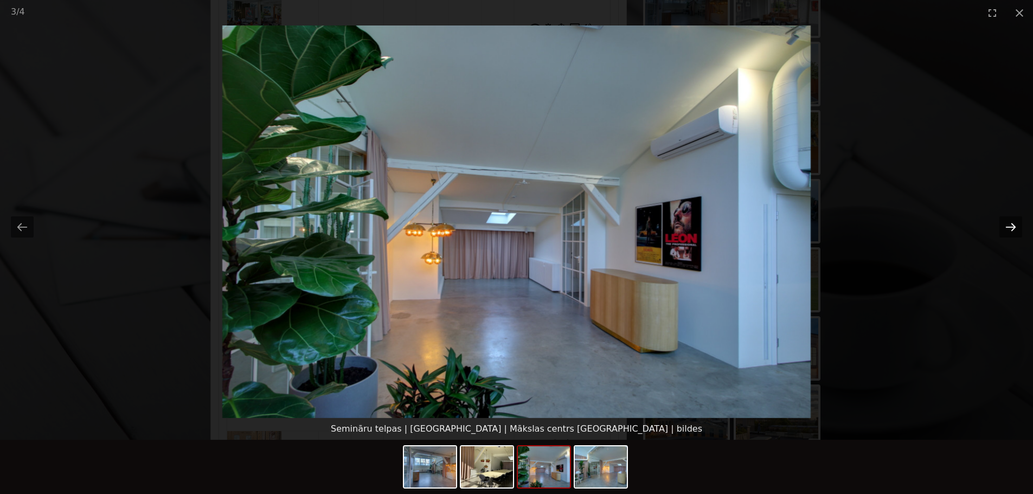
click at [1012, 228] on button "Next slide" at bounding box center [1010, 226] width 23 height 21
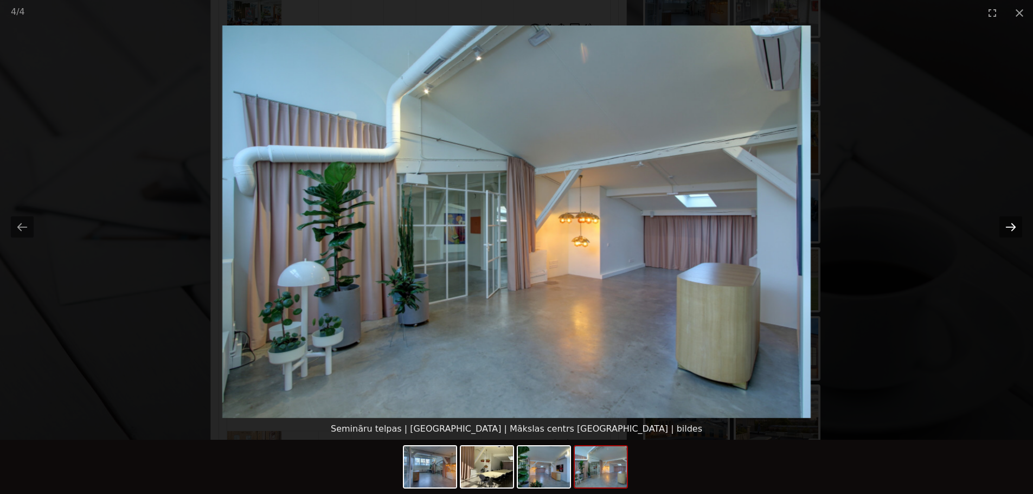
click at [1012, 228] on button "Next slide" at bounding box center [1010, 226] width 23 height 21
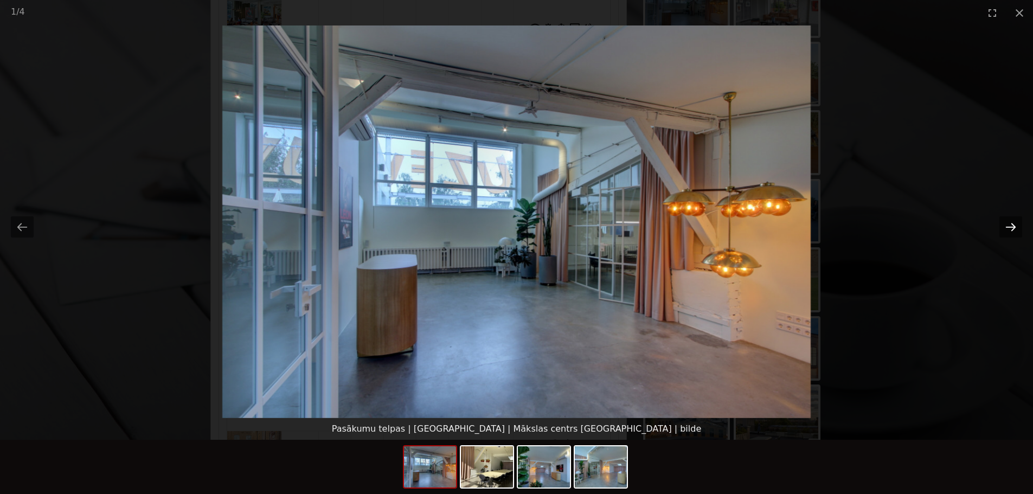
click at [1012, 228] on button "Next slide" at bounding box center [1010, 226] width 23 height 21
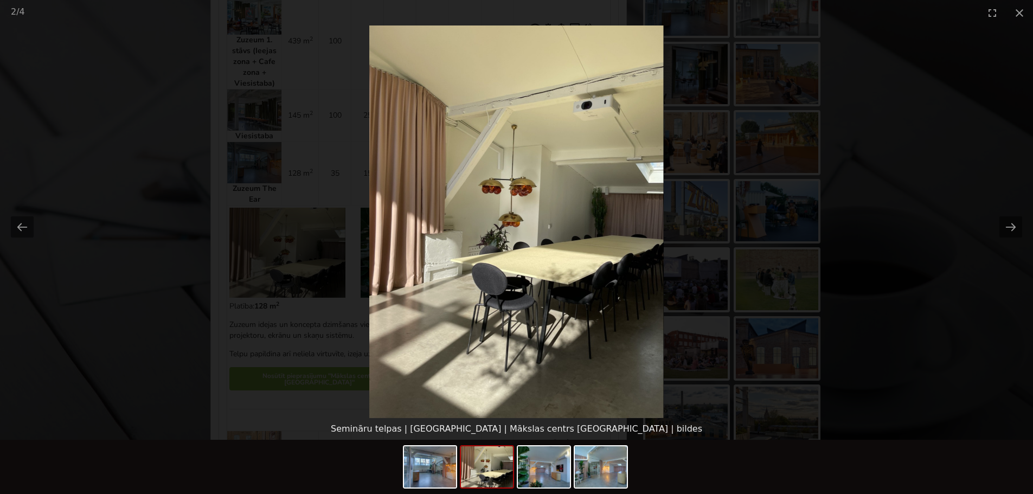
scroll to position [0, 0]
click at [965, 302] on picture at bounding box center [516, 221] width 1033 height 393
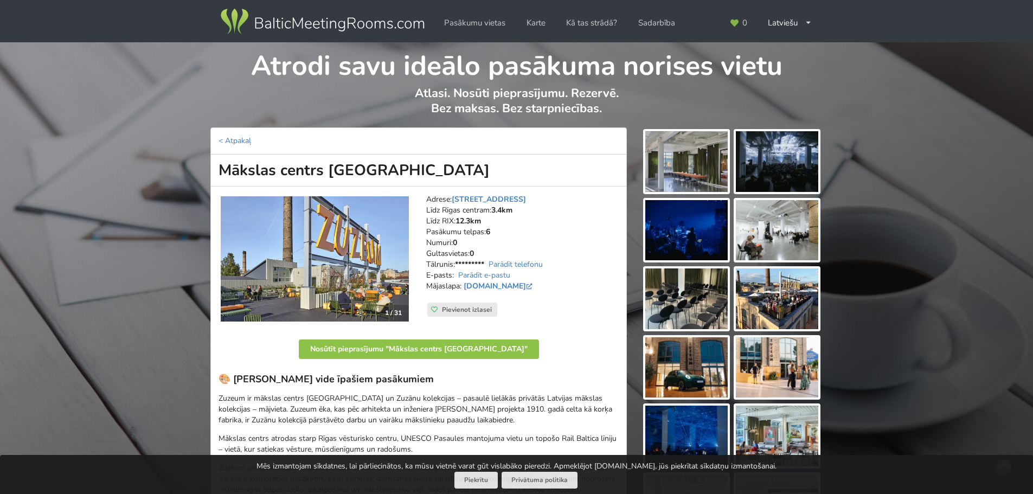
drag, startPoint x: 213, startPoint y: 165, endPoint x: 383, endPoint y: 170, distance: 170.3
click at [383, 170] on h1 "Mākslas centrs [GEOGRAPHIC_DATA]" at bounding box center [418, 171] width 416 height 32
copy h1 "Mākslas centrs [GEOGRAPHIC_DATA]"
drag, startPoint x: 532, startPoint y: 195, endPoint x: 418, endPoint y: 198, distance: 114.5
click at [418, 198] on div "1 / 31 Adrese: Lāčplēša iela 101, Rīga Līdz Rīgas centram: 3.4km Līdz RIX: 12.3…" at bounding box center [418, 259] width 415 height 145
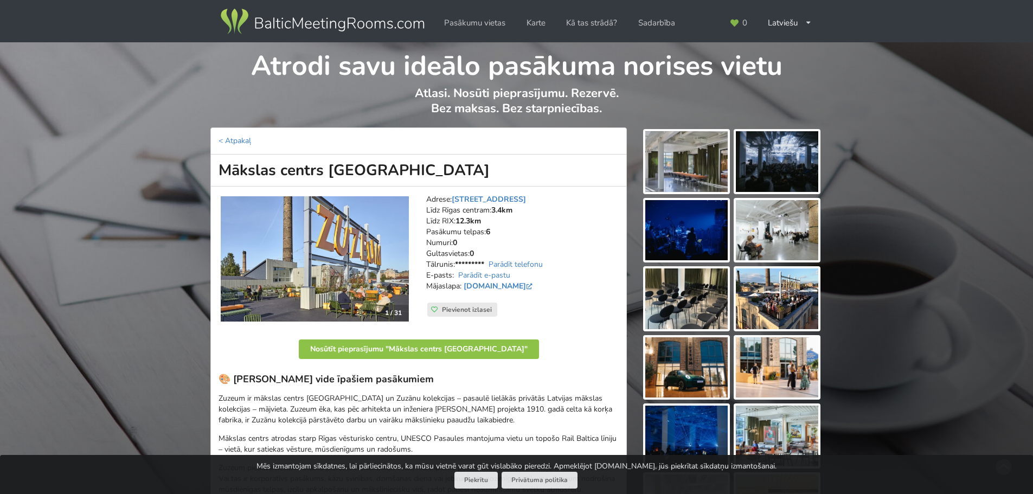
copy div "1 / 31 Adrese: Lāčplēša iela 101, Rīga"
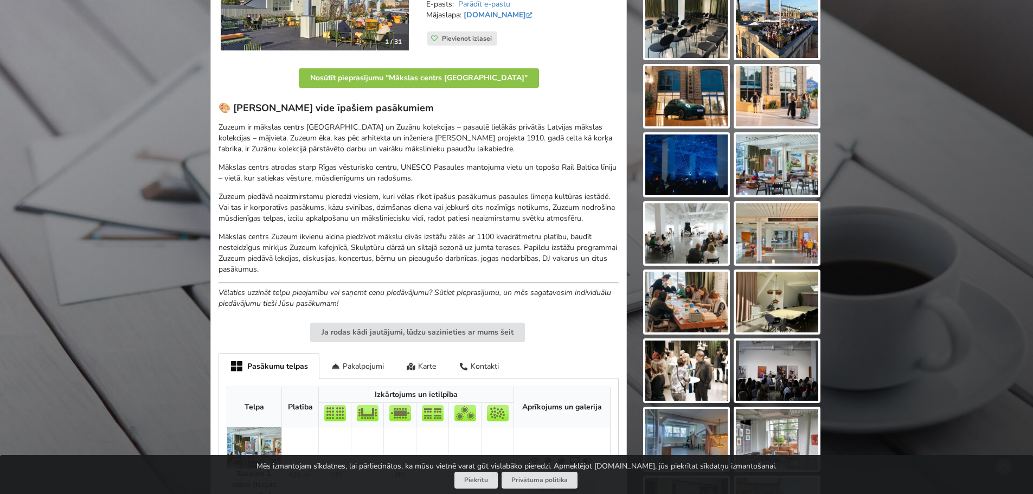
scroll to position [434, 0]
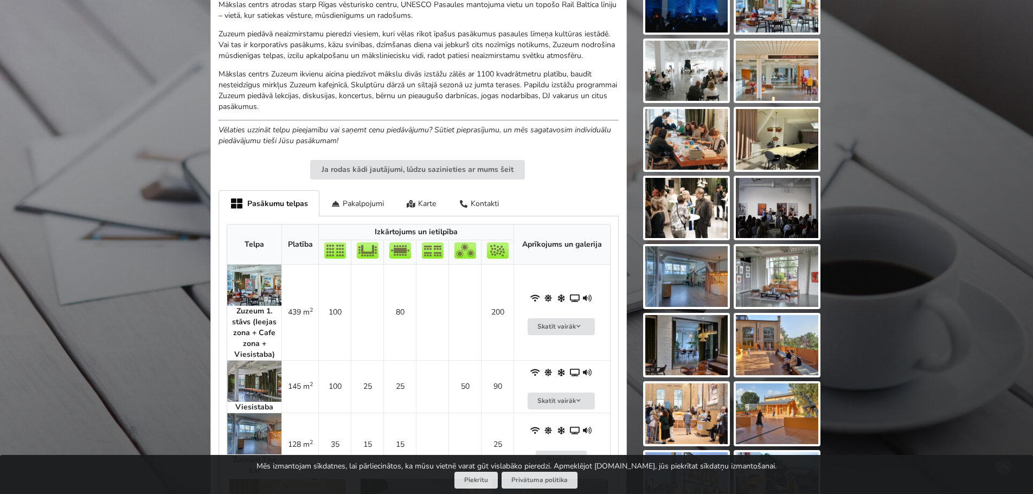
click at [137, 285] on div "Atrodi savu ideālo pasākuma norises vietu Atlasi. Nosūti pieprasījumu. Rezervē.…" at bounding box center [516, 280] width 1033 height 1343
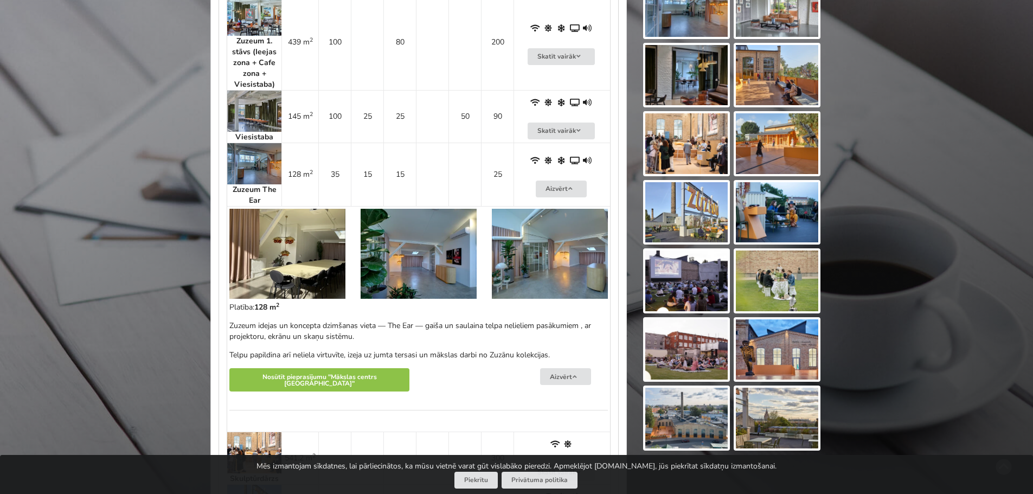
scroll to position [705, 0]
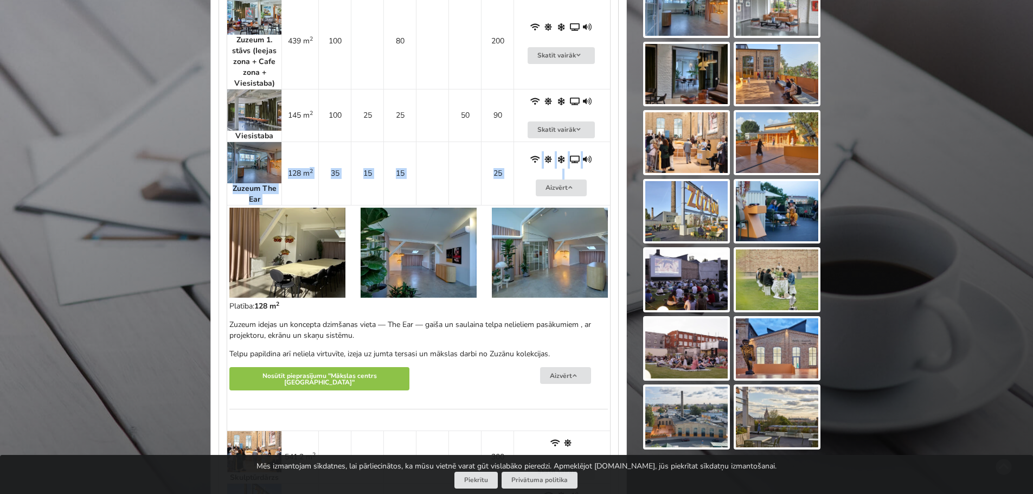
drag, startPoint x: 233, startPoint y: 189, endPoint x: 276, endPoint y: 200, distance: 44.3
click at [276, 200] on tbody "Zuzeum The Ear 128 m 2 35 15 15 25 2" at bounding box center [418, 286] width 383 height 289
click at [254, 194] on strong "Zuzeum The Ear" at bounding box center [255, 193] width 44 height 21
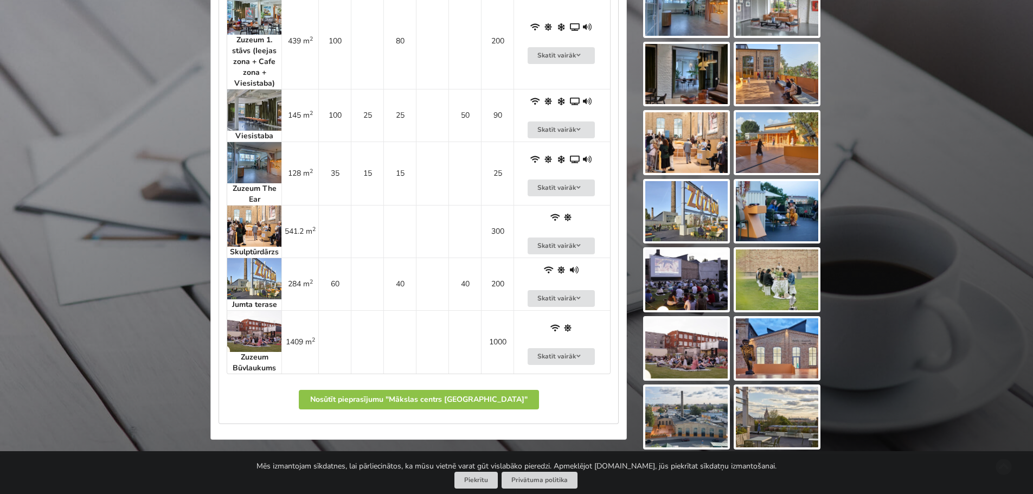
click at [254, 194] on strong "Zuzeum The Ear" at bounding box center [255, 193] width 44 height 21
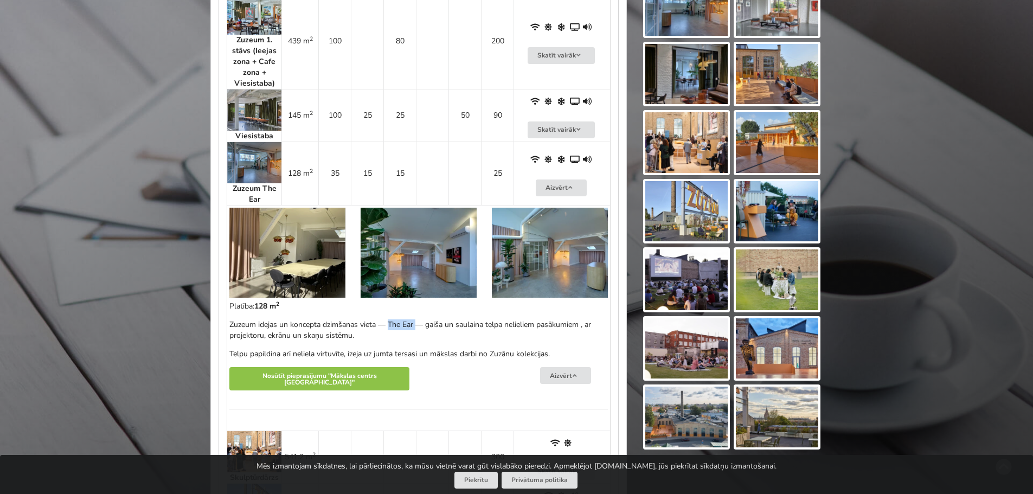
drag, startPoint x: 390, startPoint y: 324, endPoint x: 416, endPoint y: 327, distance: 26.8
click at [416, 327] on p "Zuzeum idejas un koncepta dzimšanas vieta — The Ear — gaiša un saulaina telpa n…" at bounding box center [418, 330] width 378 height 22
copy p "The Ear"
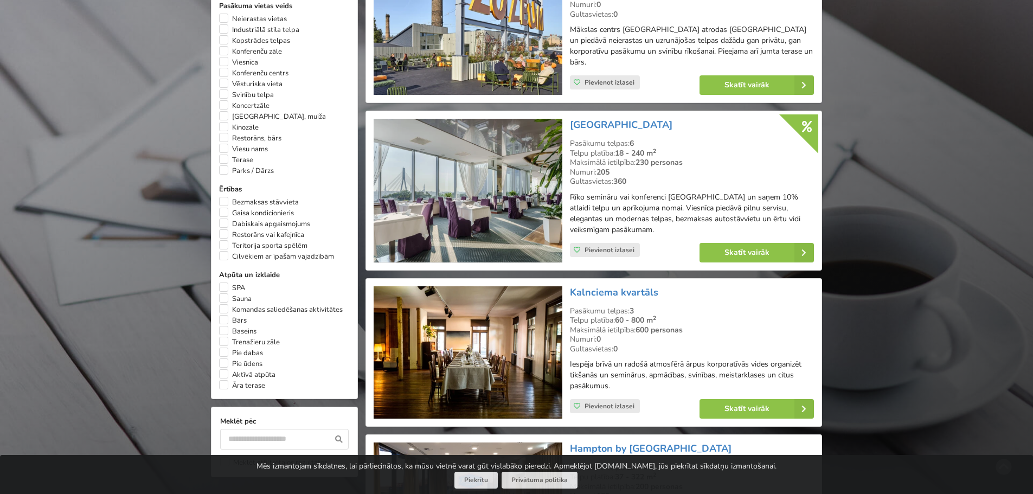
scroll to position [759, 0]
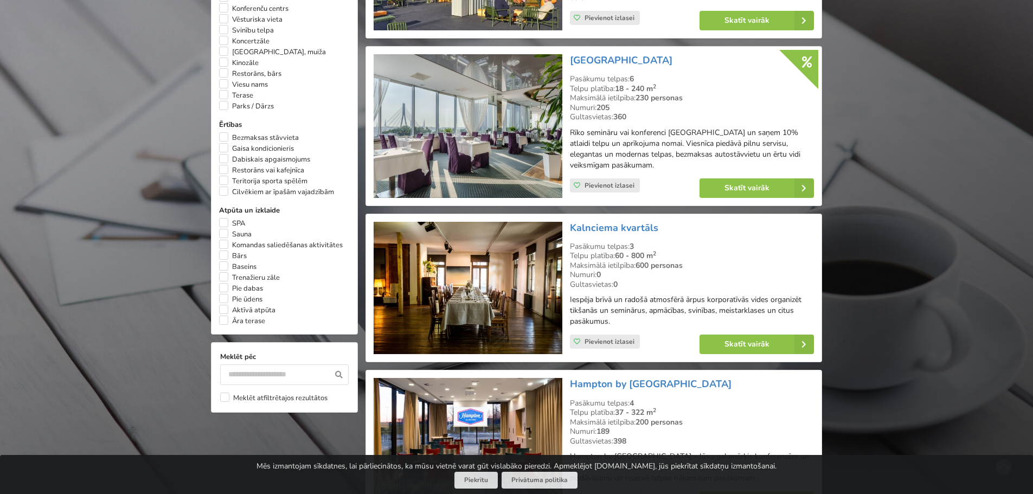
click at [450, 282] on img at bounding box center [468, 288] width 188 height 133
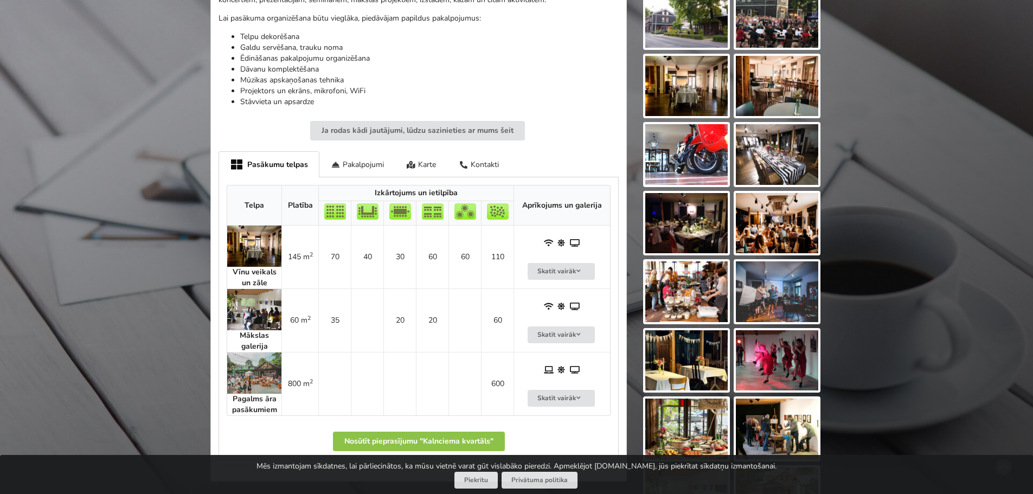
scroll to position [434, 0]
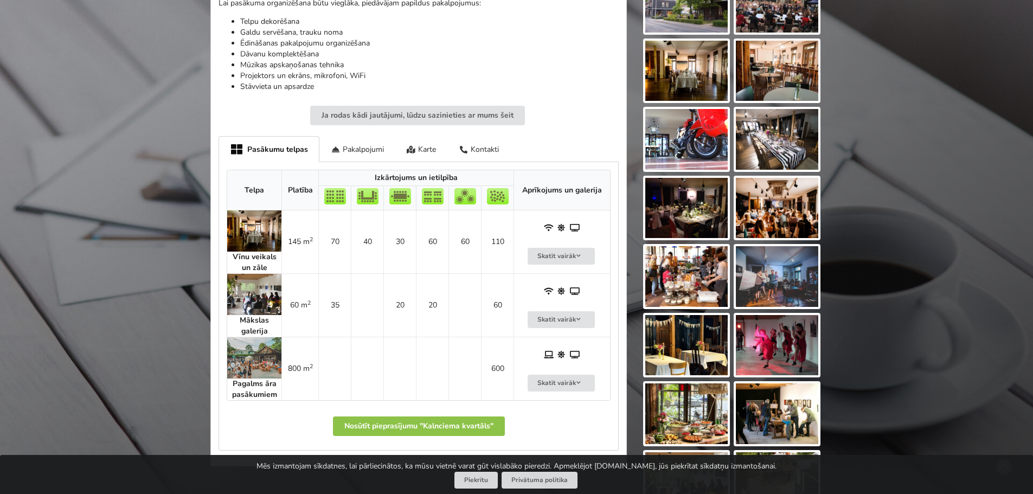
click at [251, 324] on strong "Mākslas galerija" at bounding box center [254, 325] width 29 height 21
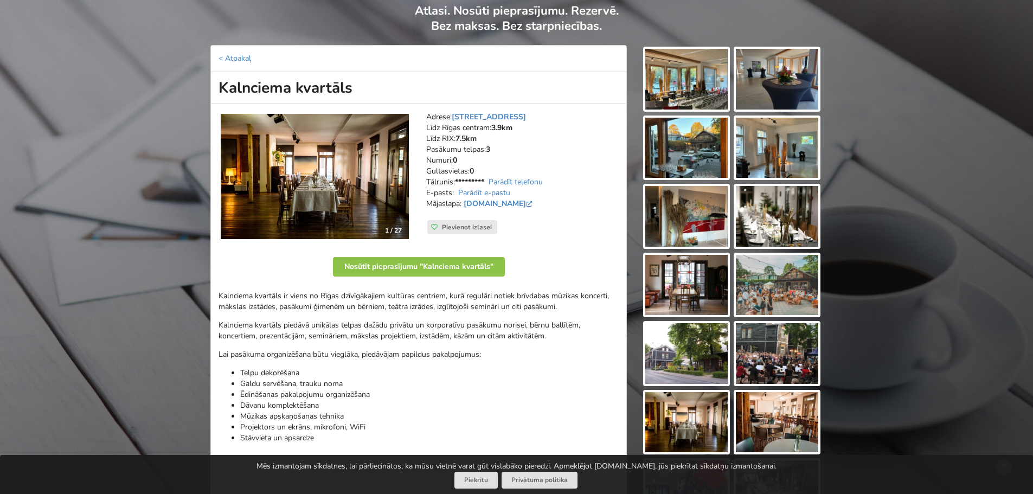
scroll to position [54, 0]
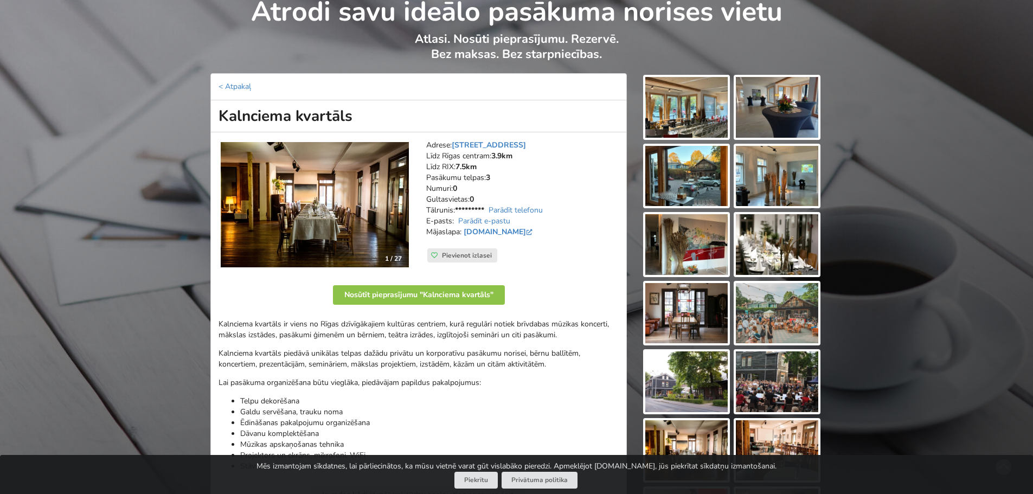
drag, startPoint x: 359, startPoint y: 117, endPoint x: 214, endPoint y: 113, distance: 145.4
click at [215, 113] on h1 "Kalnciema kvartāls" at bounding box center [418, 116] width 416 height 32
copy h1 "Kalnciema kvartāls"
drag, startPoint x: 544, startPoint y: 143, endPoint x: 411, endPoint y: 147, distance: 133.5
click at [411, 147] on div "1 / 27 Adrese: Kalnciema iela 35, Rīga Līdz Rīgas centram: 3.9km Līdz RIX: 7.5k…" at bounding box center [418, 204] width 415 height 145
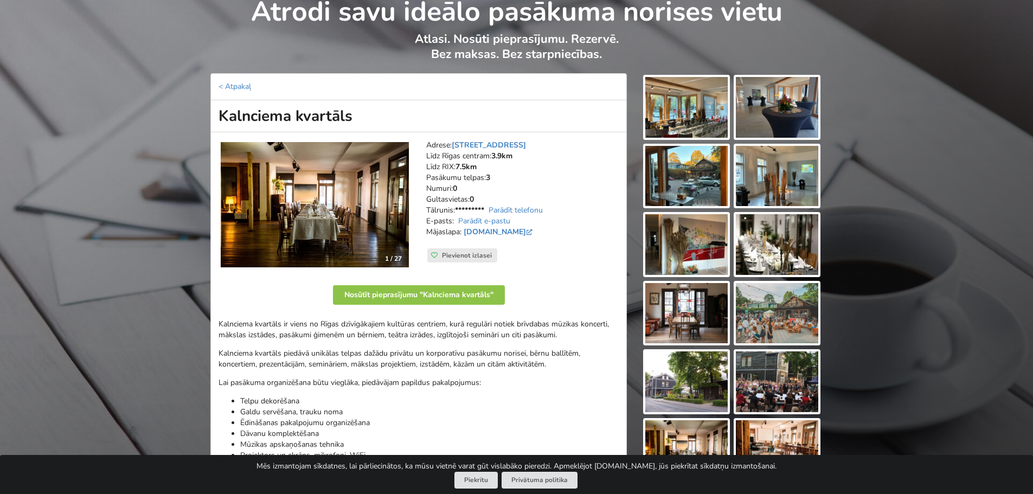
copy div "1 / 27 Adrese: Kalnciema iela 35, Rīga"
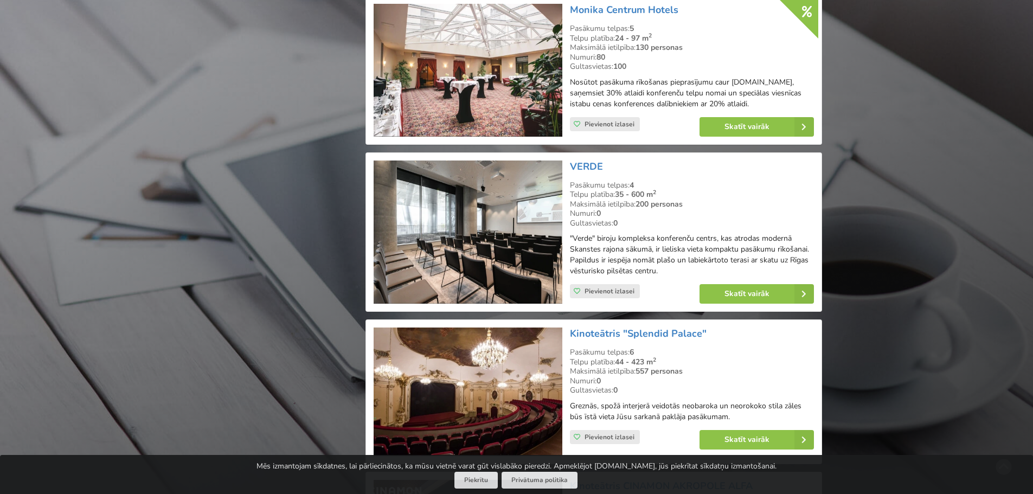
scroll to position [1301, 0]
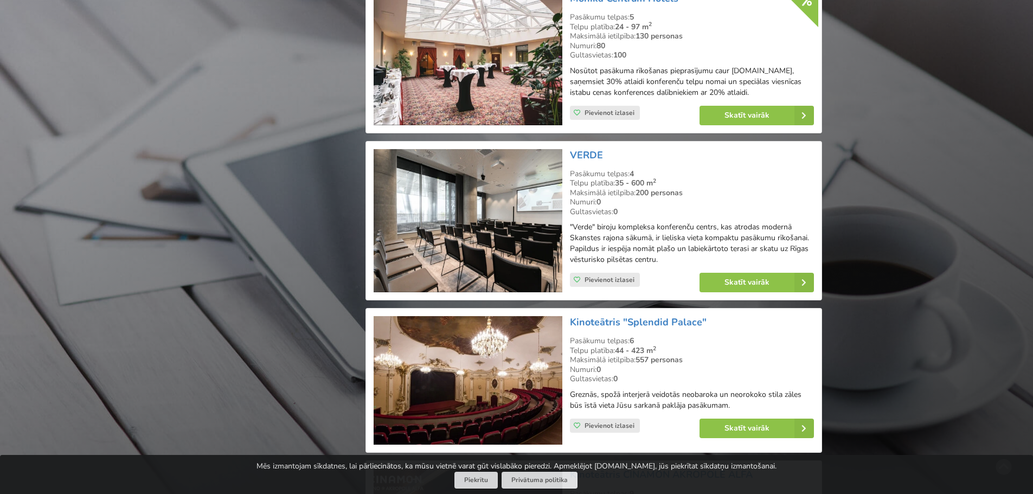
click at [477, 215] on img at bounding box center [468, 221] width 188 height 144
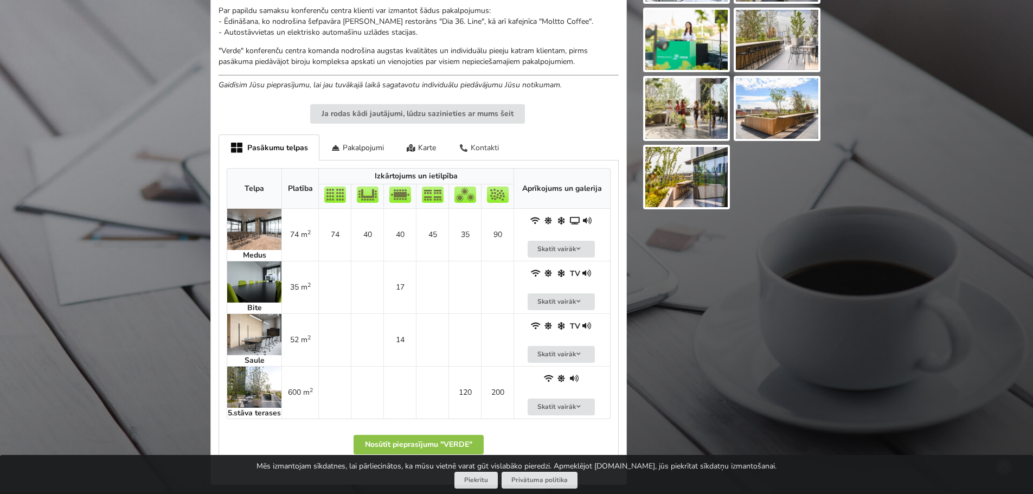
scroll to position [542, 0]
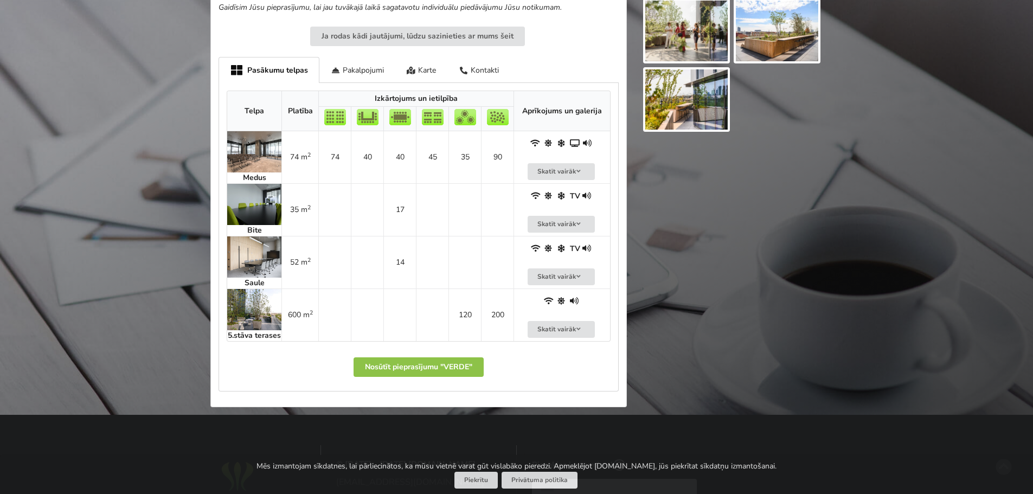
click at [264, 154] on img at bounding box center [254, 151] width 54 height 41
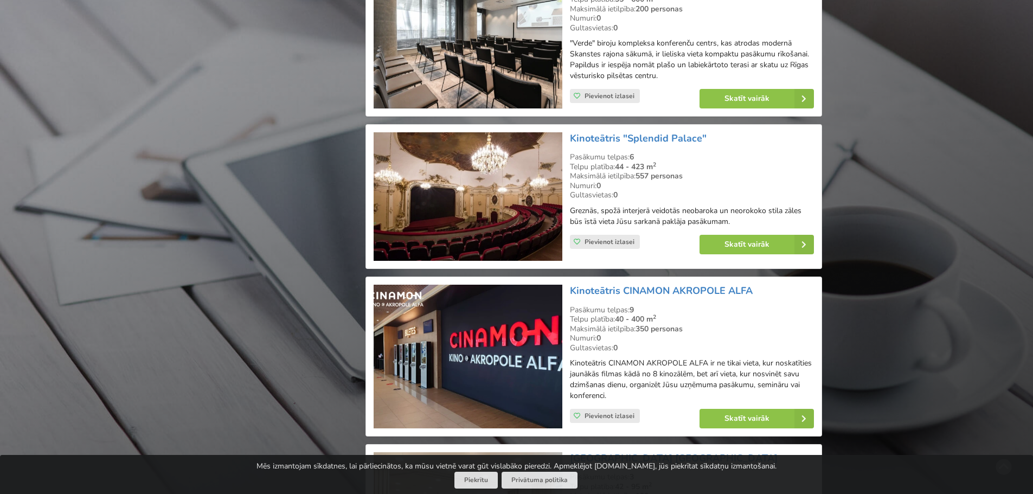
scroll to position [1518, 0]
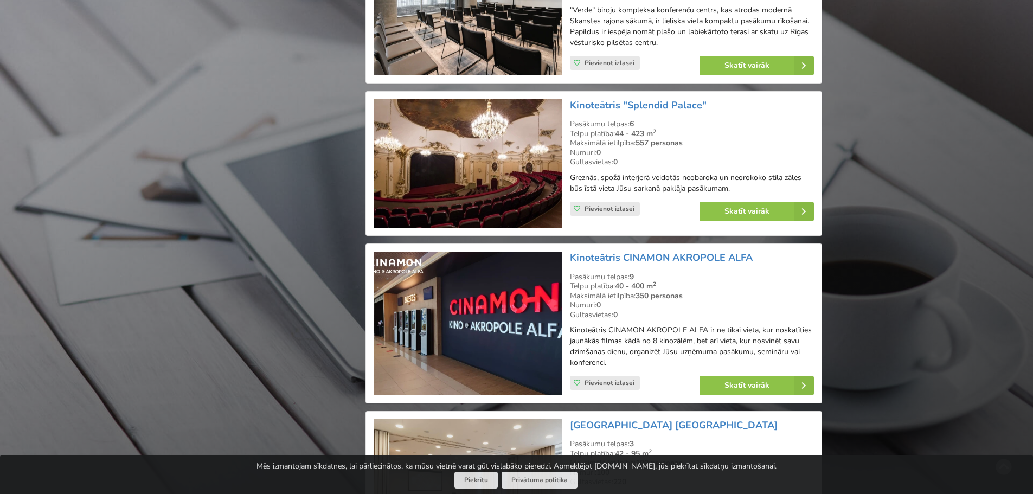
click at [449, 175] on img at bounding box center [468, 163] width 188 height 129
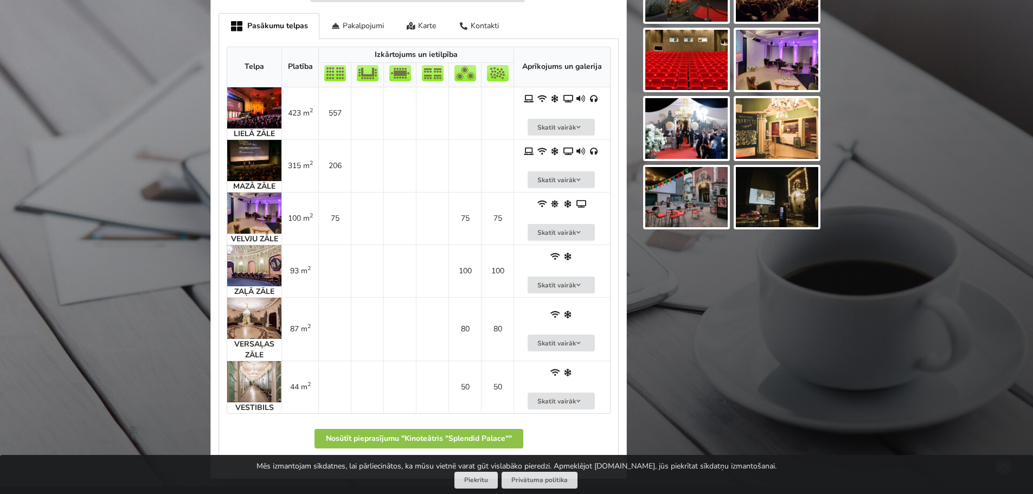
scroll to position [542, 0]
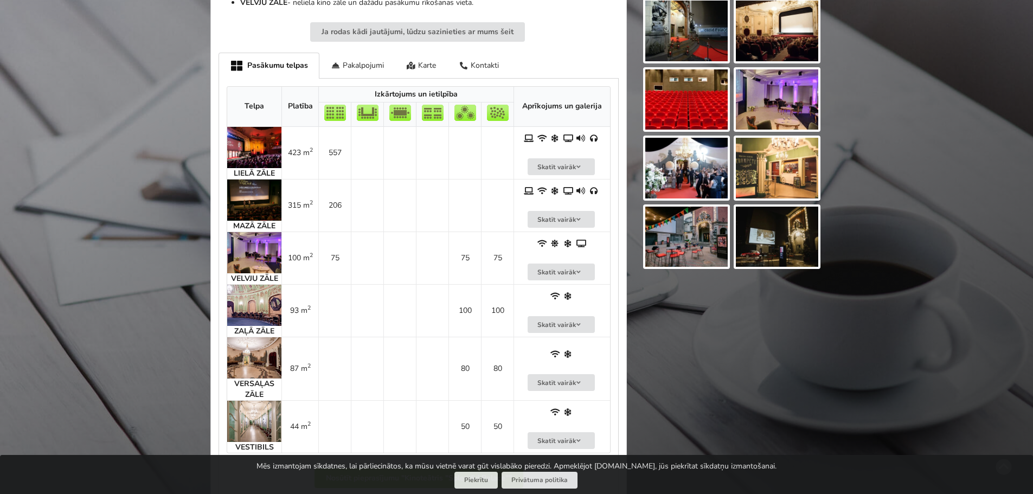
click at [262, 252] on img at bounding box center [254, 252] width 54 height 41
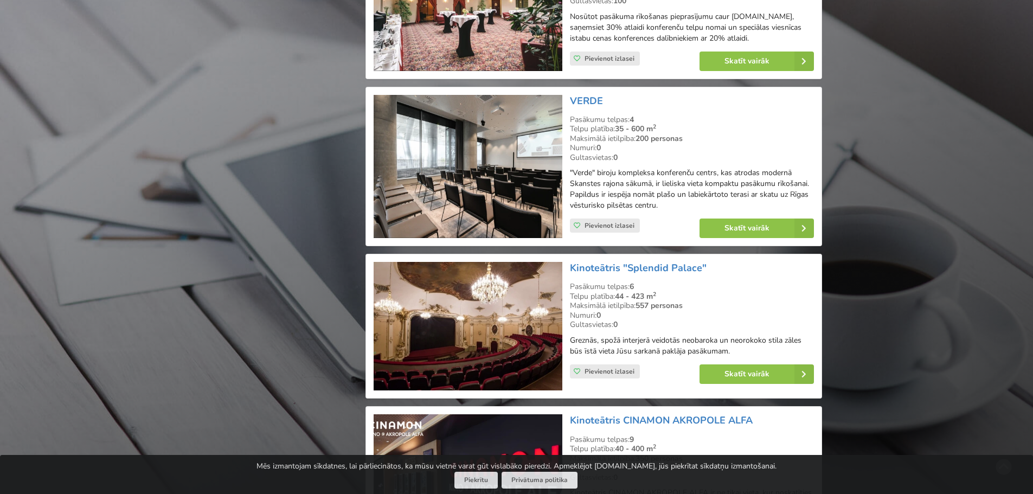
scroll to position [1301, 0]
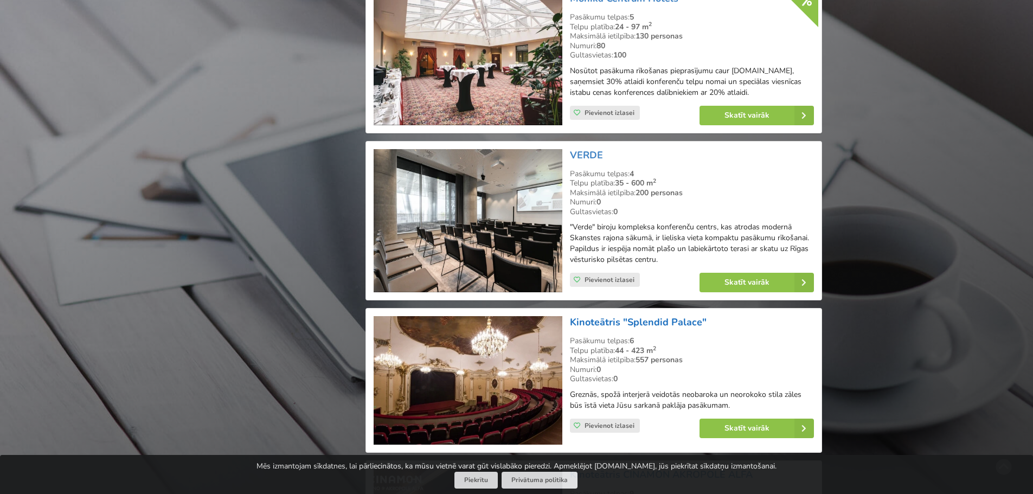
click at [625, 316] on link "Kinoteātris "Splendid Palace"" at bounding box center [638, 322] width 137 height 13
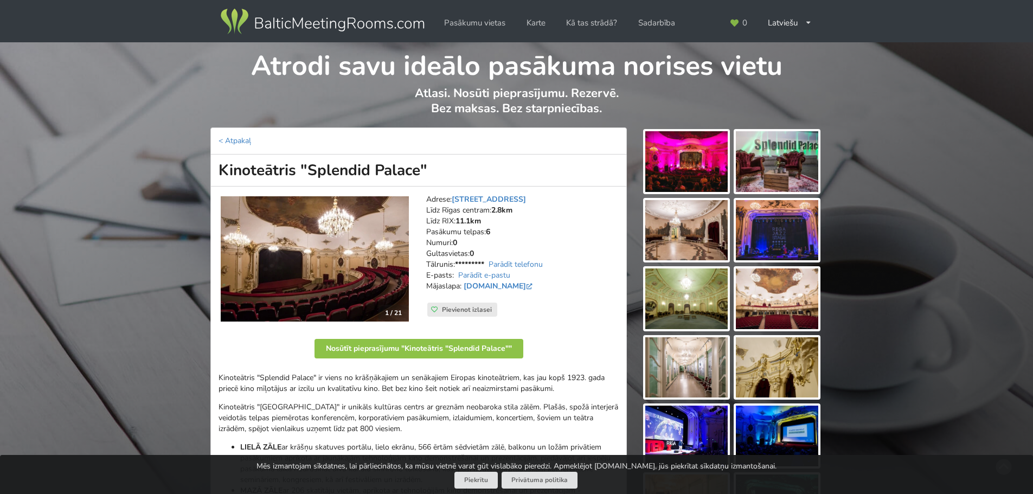
drag, startPoint x: 438, startPoint y: 168, endPoint x: 210, endPoint y: 163, distance: 227.8
click at [210, 163] on h1 "Kinoteātris "Splendid Palace"" at bounding box center [418, 171] width 416 height 32
copy h1 "Kinoteātris "Splendid Palace""
drag, startPoint x: 536, startPoint y: 196, endPoint x: 427, endPoint y: 199, distance: 109.6
click at [427, 199] on address "Adrese: [STREET_ADDRESS] Rīgas centram: 2.8km Līdz RIX: 11.1km Pasākumu telpas:…" at bounding box center [522, 248] width 192 height 108
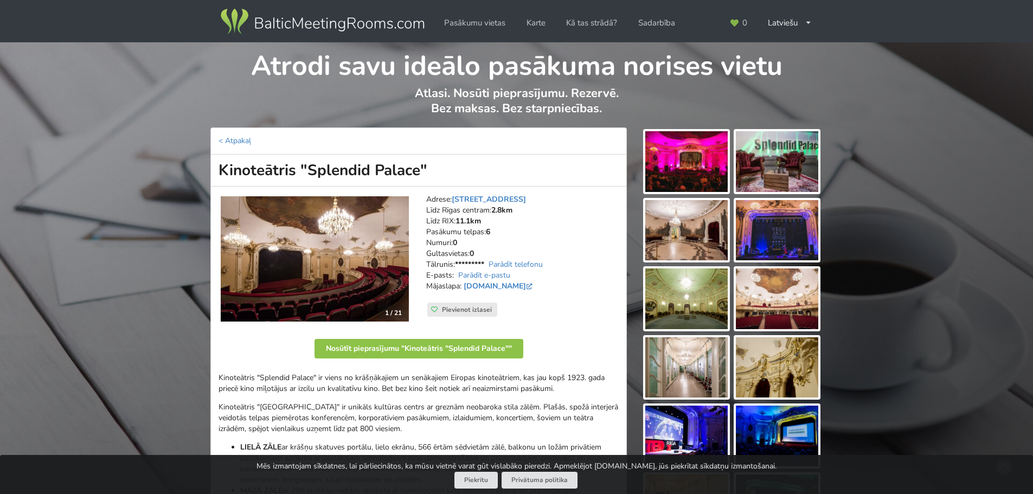
copy address "Adrese: [STREET_ADDRESS]"
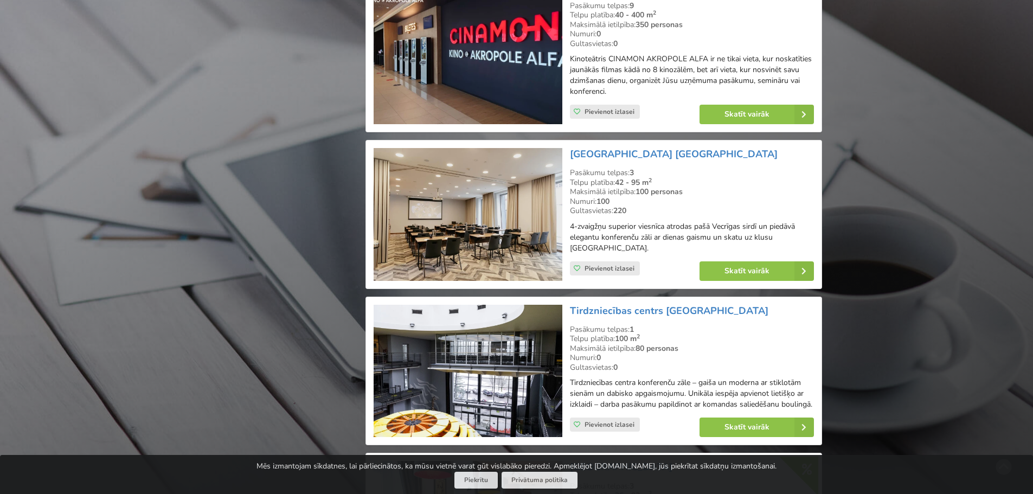
scroll to position [1844, 0]
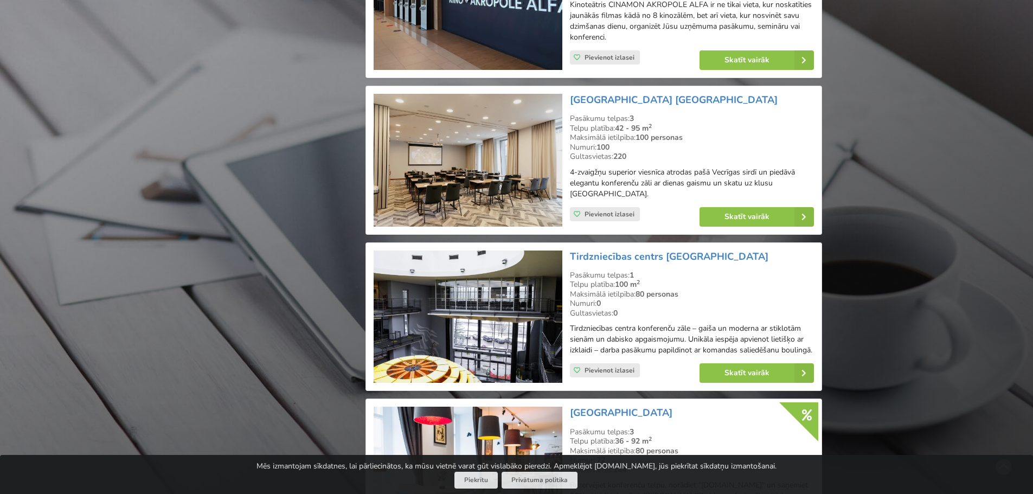
click at [505, 268] on img at bounding box center [468, 317] width 188 height 133
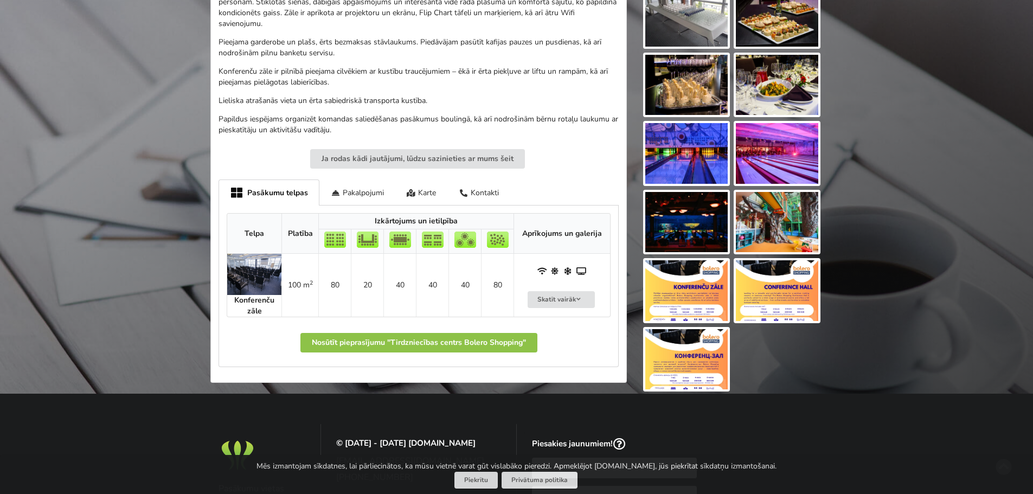
scroll to position [434, 0]
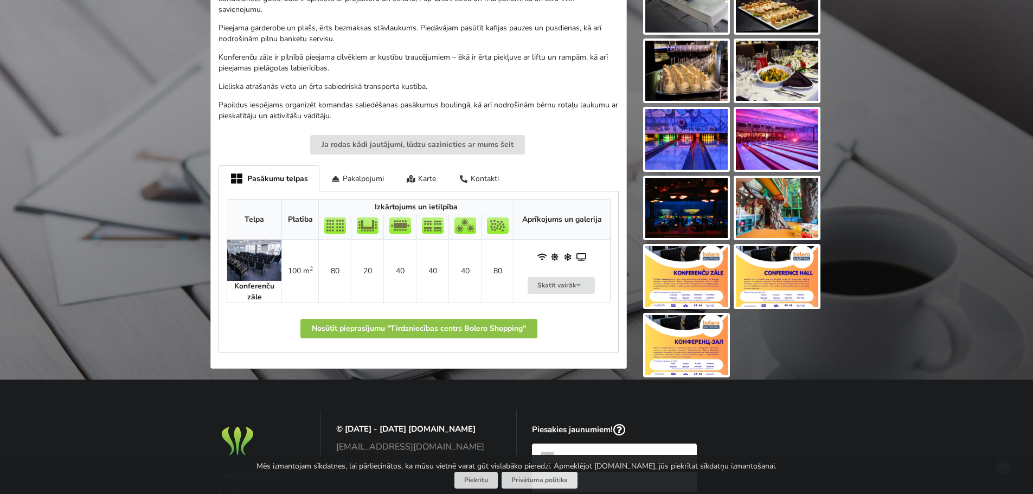
click at [237, 264] on img at bounding box center [254, 260] width 54 height 41
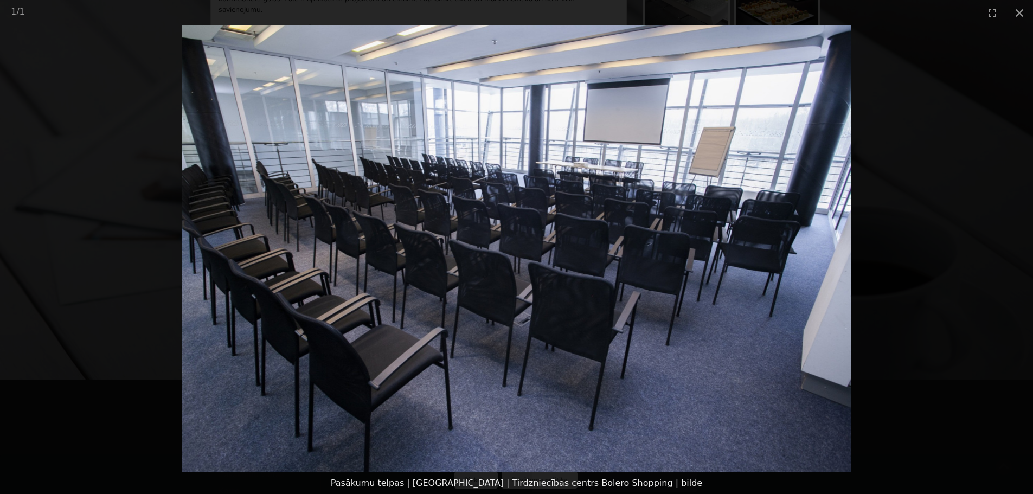
click at [949, 244] on picture at bounding box center [516, 248] width 1033 height 447
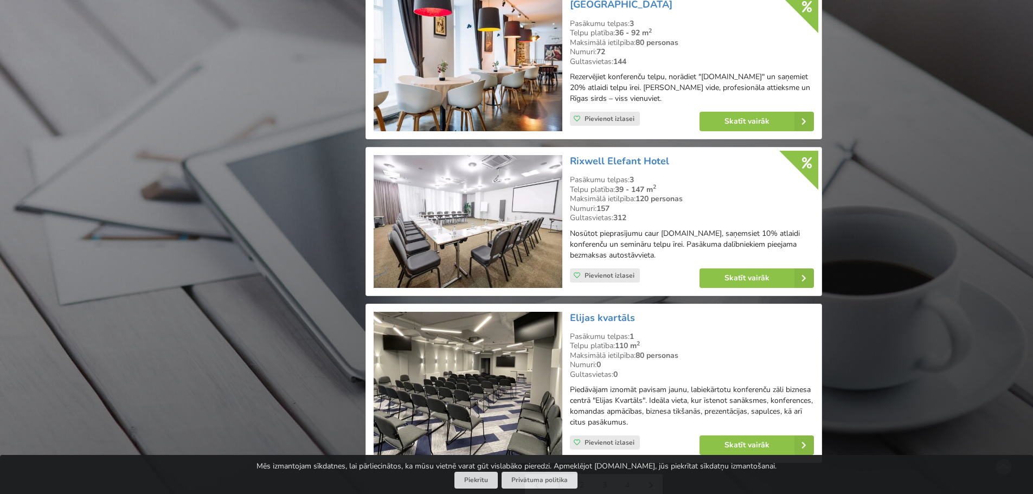
scroll to position [2332, 0]
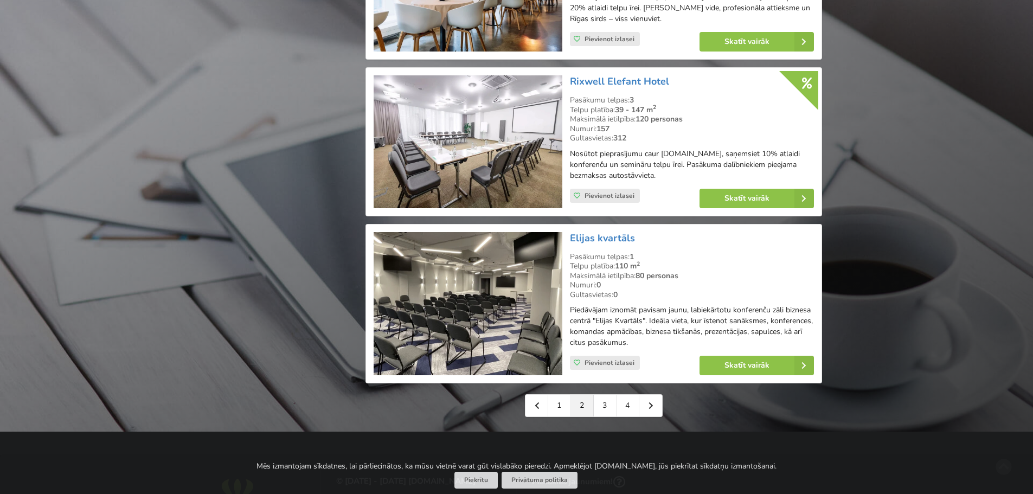
click at [438, 287] on img at bounding box center [468, 304] width 188 height 144
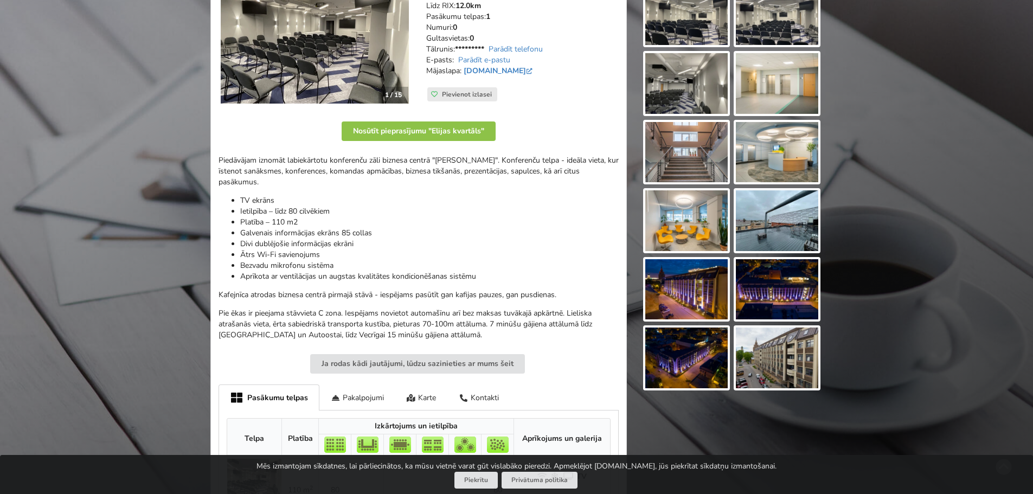
scroll to position [217, 0]
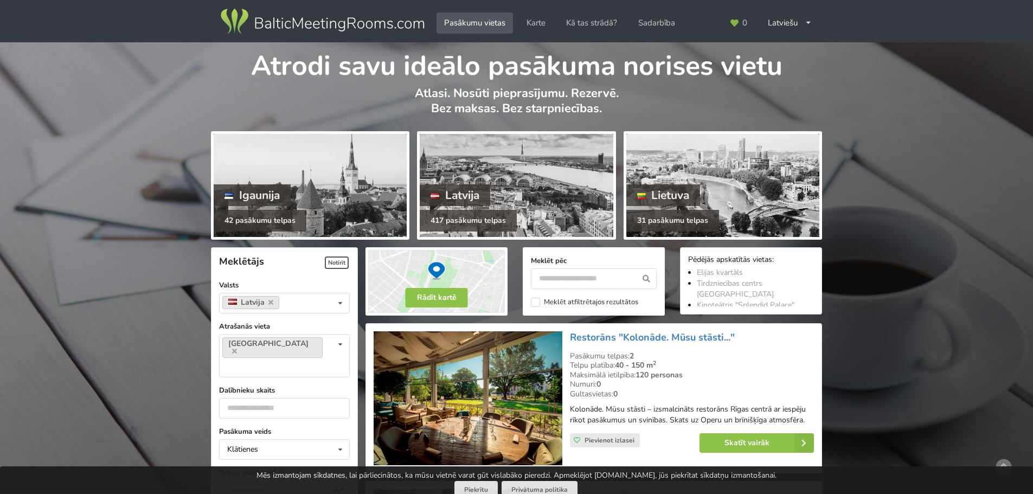
scroll to position [2332, 0]
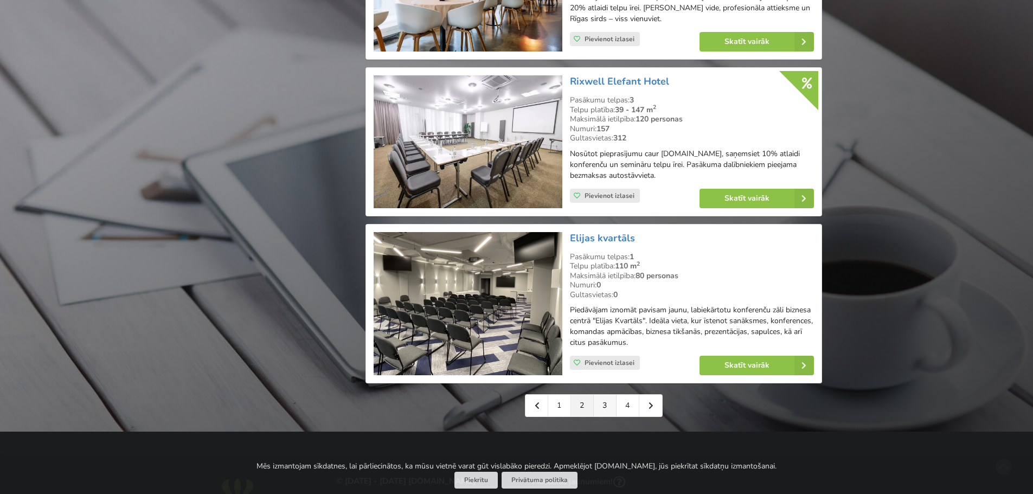
click at [599, 406] on link "3" at bounding box center [605, 406] width 23 height 22
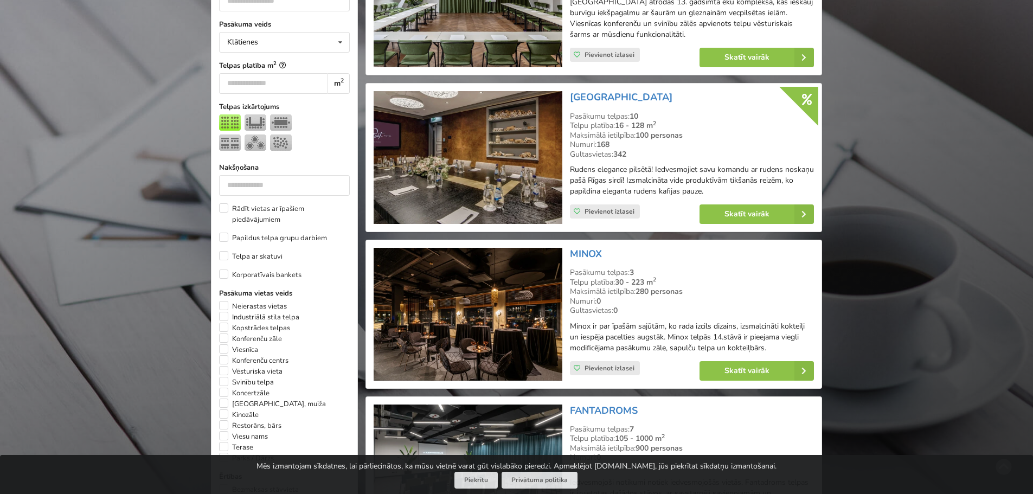
scroll to position [434, 0]
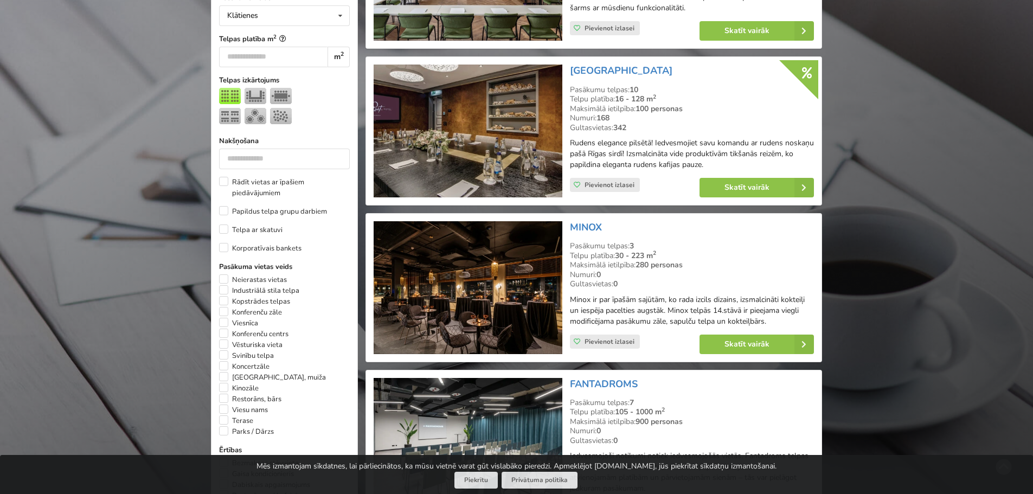
click at [461, 309] on img at bounding box center [468, 287] width 188 height 133
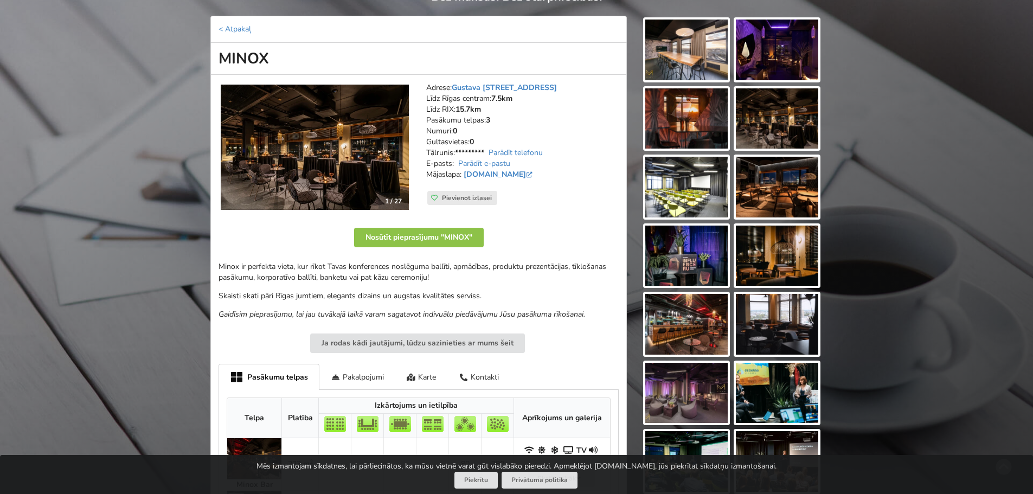
scroll to position [108, 0]
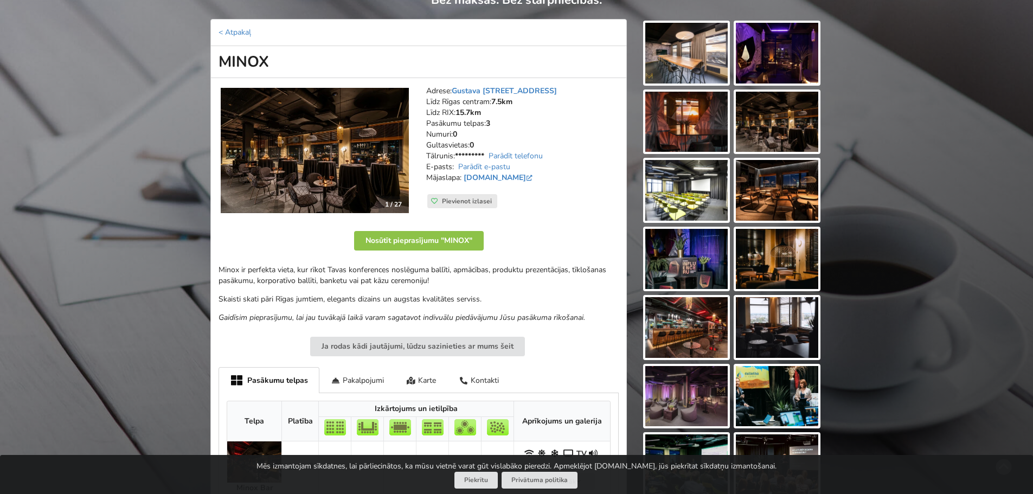
drag, startPoint x: 274, startPoint y: 66, endPoint x: 207, endPoint y: 56, distance: 68.4
click at [207, 56] on div "< Atpakaļ MINOX 1 / 27 Adrese: Gustava Zemgala gatve 74, Rīga Līdz Rīgas centra…" at bounding box center [418, 465] width 431 height 892
copy h1 "MINOX"
drag, startPoint x: 573, startPoint y: 89, endPoint x: 425, endPoint y: 88, distance: 147.5
click at [425, 88] on div "Adrese: Gustava Zemgala gatve 74, Rīga Līdz Rīgas centram: 7.5km Līdz RIX: 15.7…" at bounding box center [523, 150] width 208 height 145
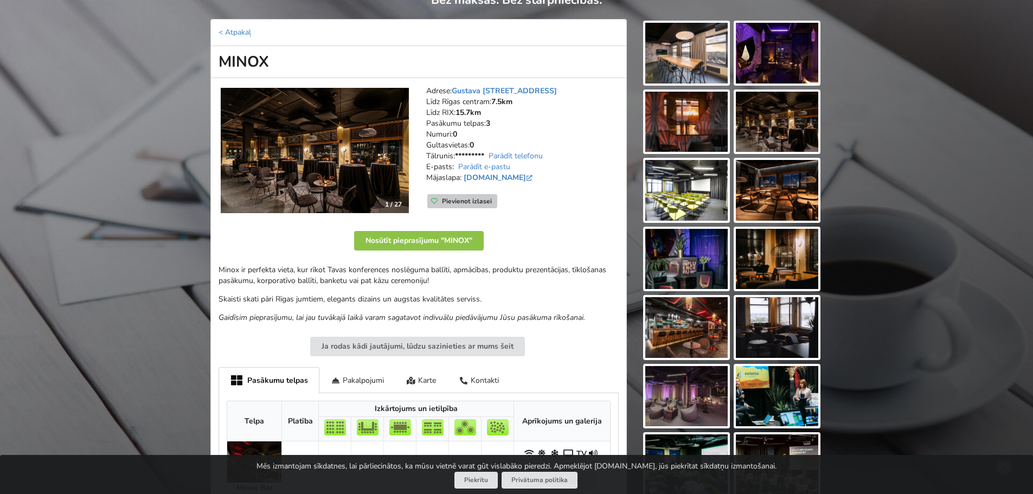
copy address "Adrese: Gustava Zemgala gatve 74, Rīga"
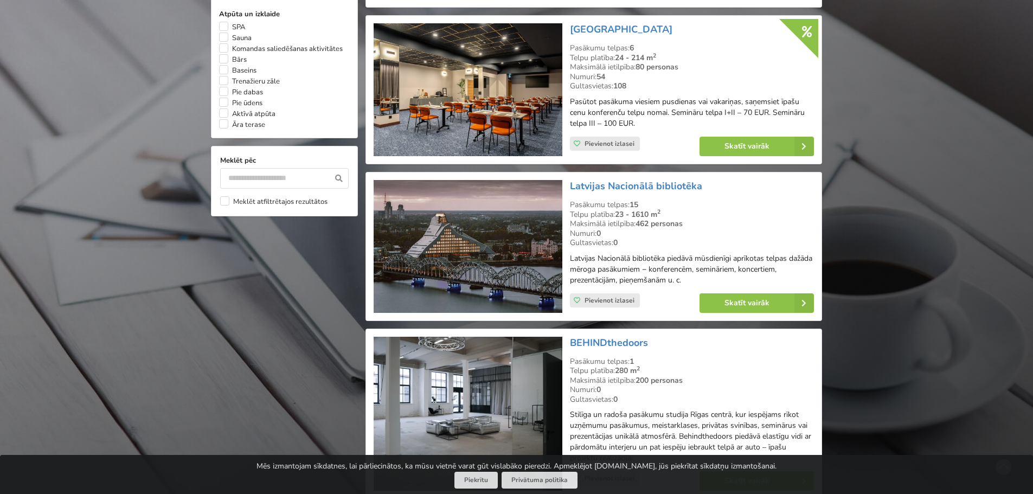
scroll to position [976, 0]
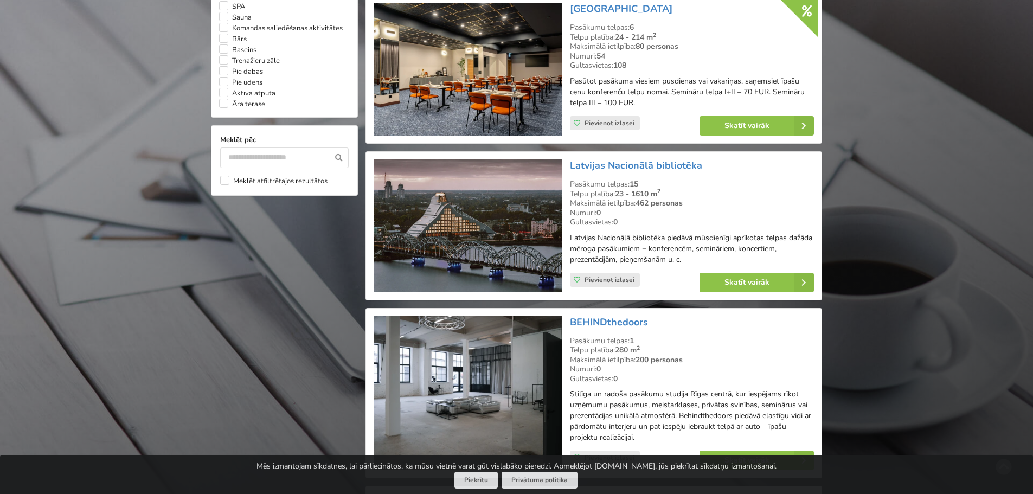
click at [405, 202] on img at bounding box center [468, 225] width 188 height 133
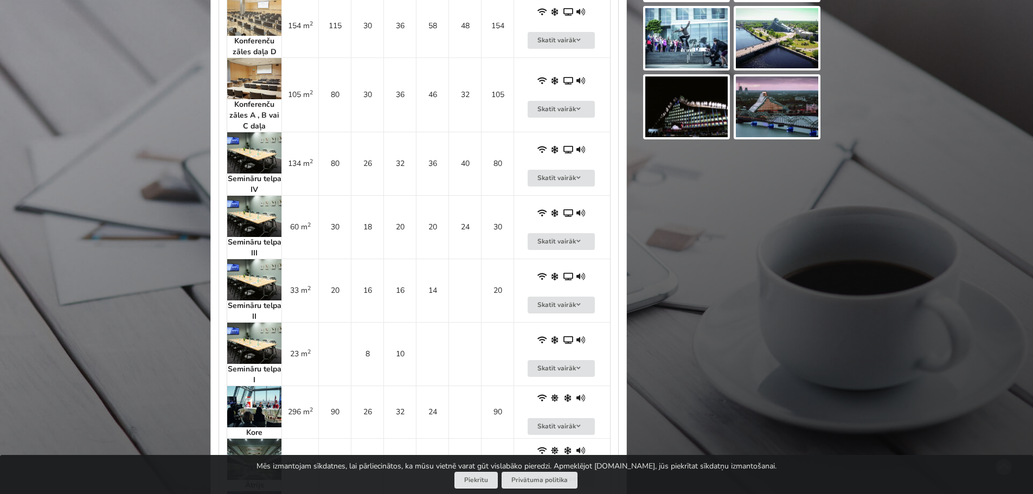
scroll to position [1030, 0]
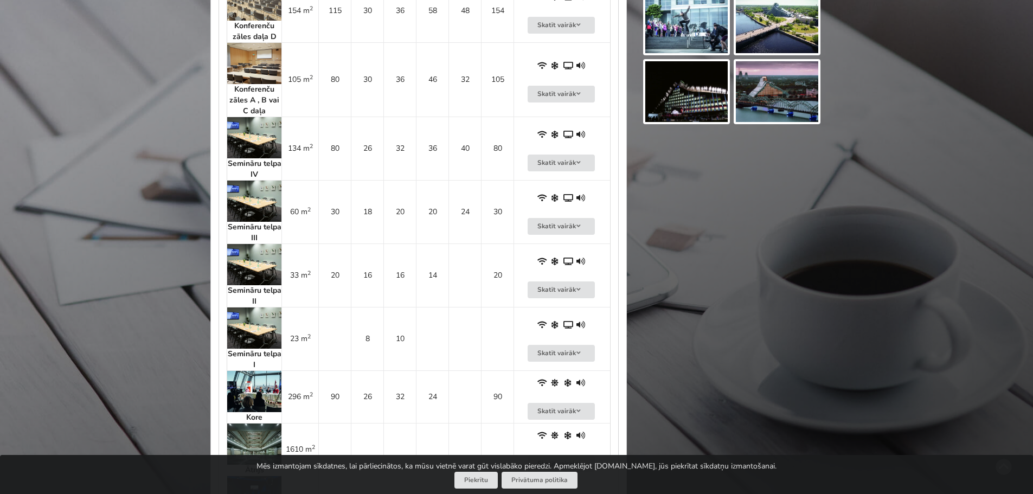
click at [265, 209] on img at bounding box center [254, 201] width 54 height 41
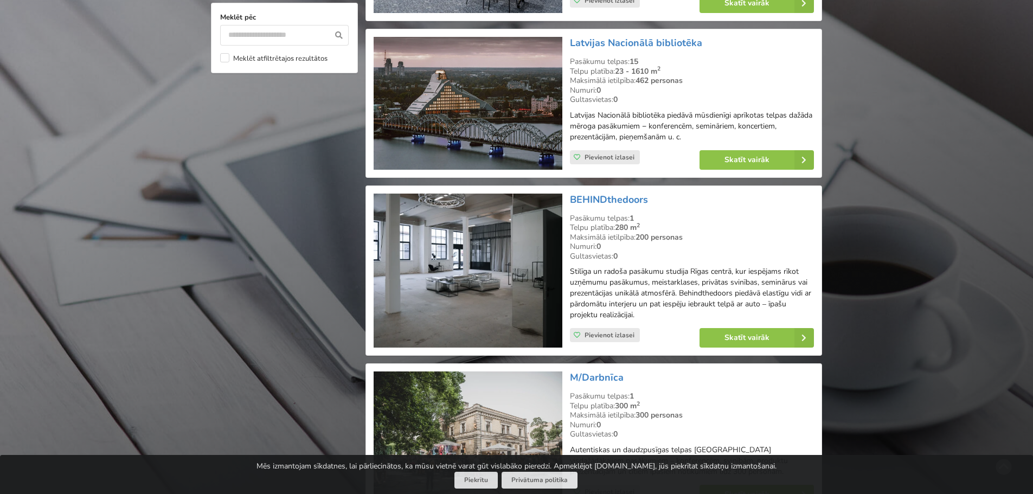
scroll to position [1193, 0]
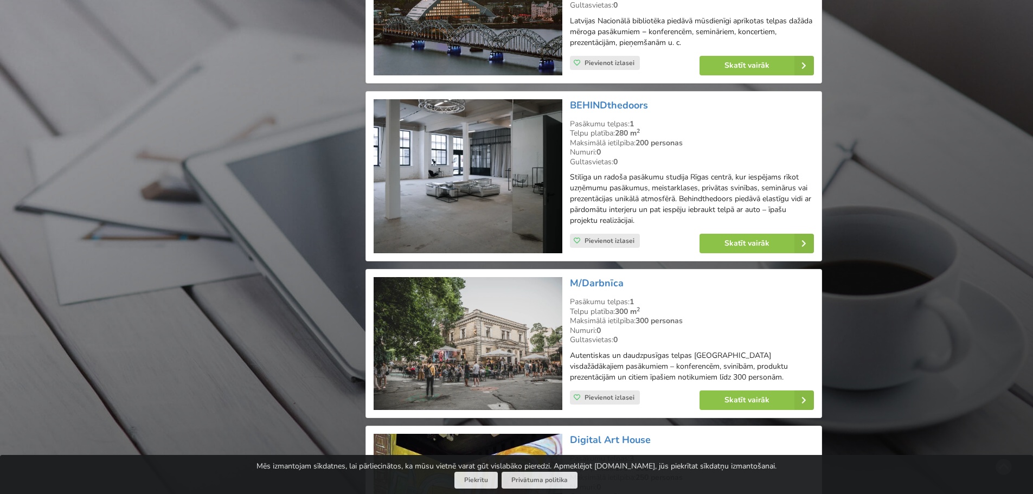
click at [507, 178] on img at bounding box center [468, 176] width 188 height 155
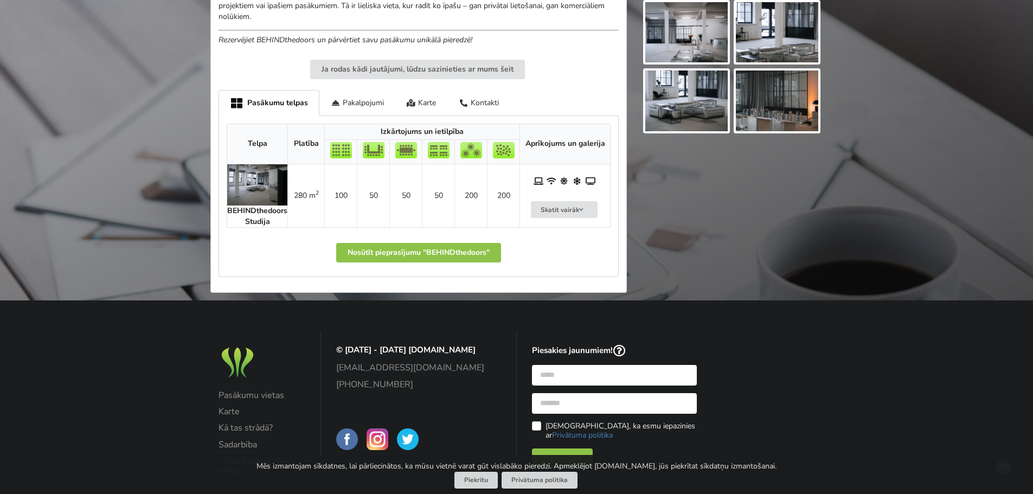
scroll to position [488, 0]
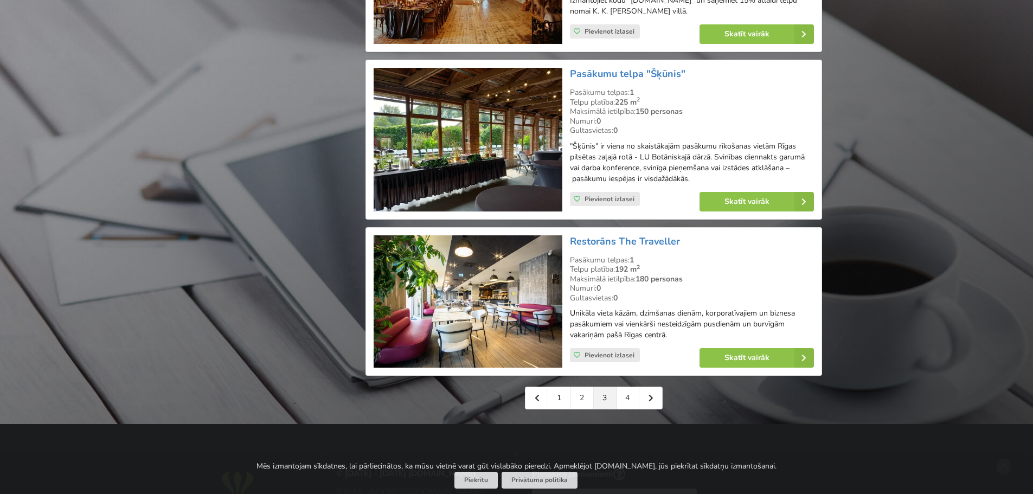
scroll to position [2386, 0]
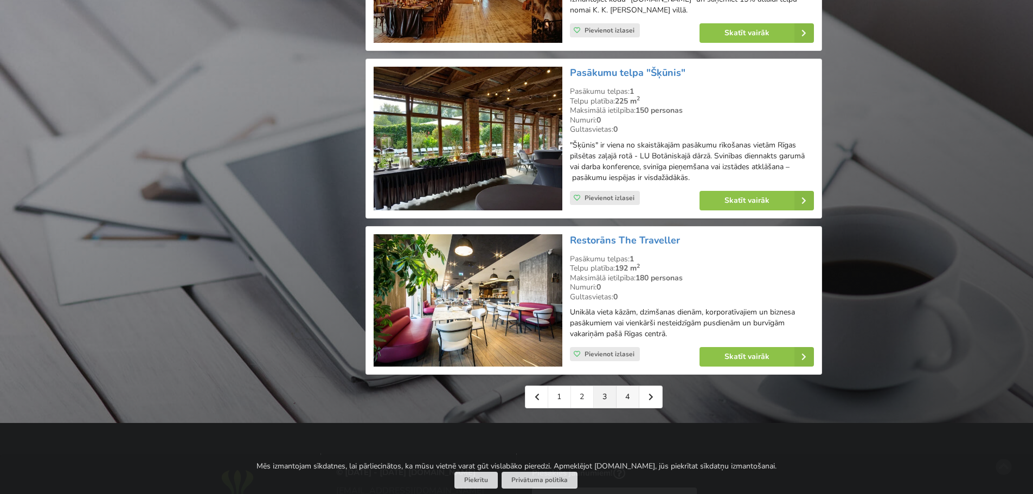
click at [631, 397] on link "4" at bounding box center [628, 397] width 23 height 22
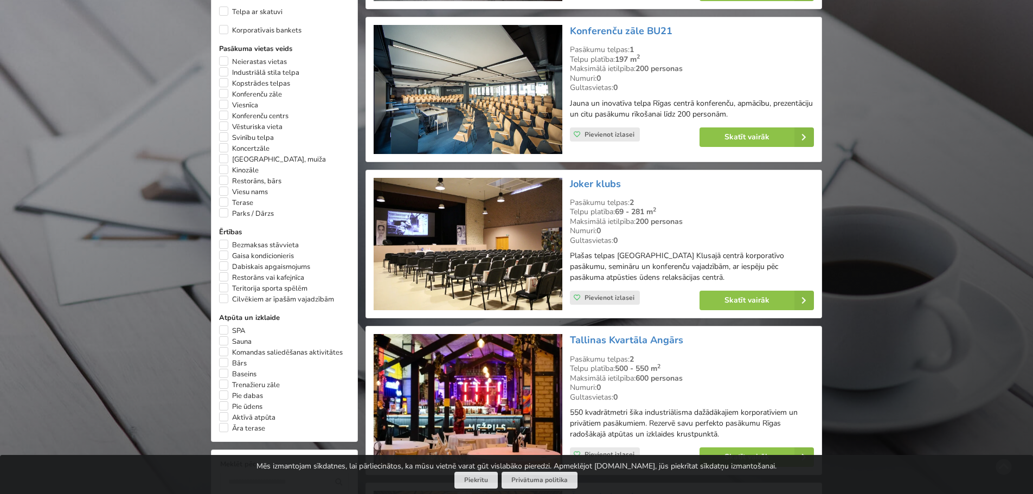
scroll to position [651, 0]
